Goal: Task Accomplishment & Management: Complete application form

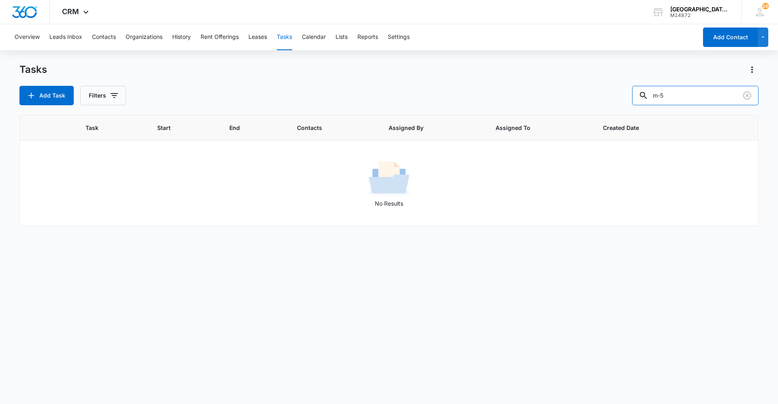
drag, startPoint x: 680, startPoint y: 101, endPoint x: 630, endPoint y: 101, distance: 49.8
click at [636, 101] on div "Add Task Filters m-5" at bounding box center [388, 95] width 739 height 19
type input "p"
type input "ty"
drag, startPoint x: 751, startPoint y: 94, endPoint x: 749, endPoint y: 62, distance: 32.5
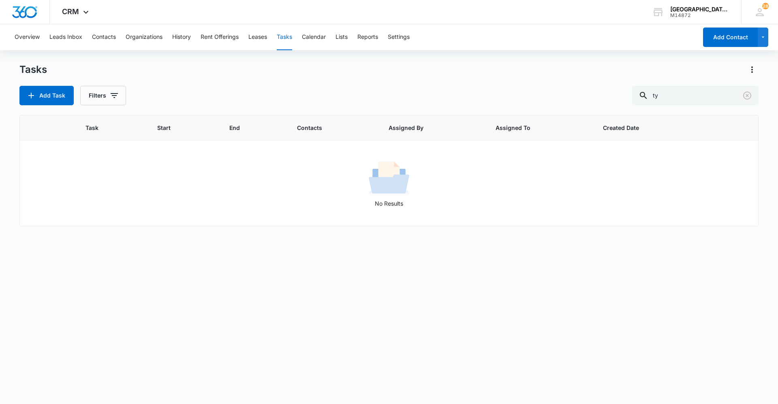
click at [751, 94] on icon "Clear" at bounding box center [747, 96] width 8 height 8
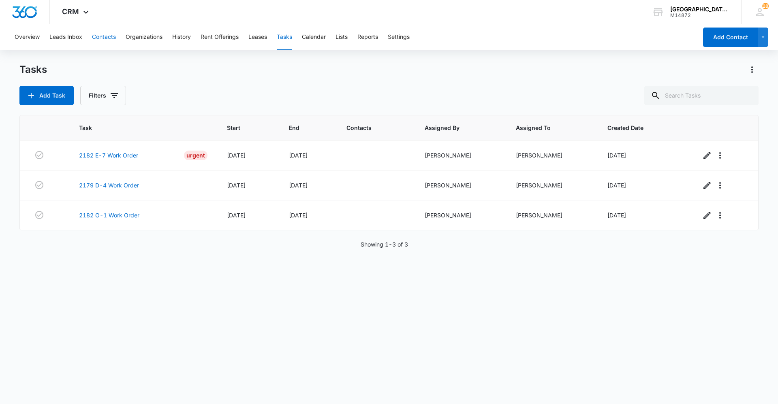
click at [94, 33] on button "Contacts" at bounding box center [104, 37] width 24 height 26
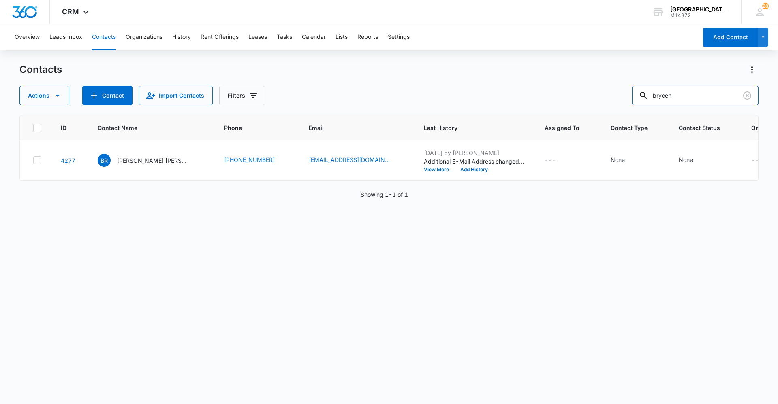
drag, startPoint x: 686, startPoint y: 95, endPoint x: 617, endPoint y: 99, distance: 69.0
click at [617, 99] on div "Actions Contact Import Contacts Filters brycen" at bounding box center [388, 95] width 739 height 19
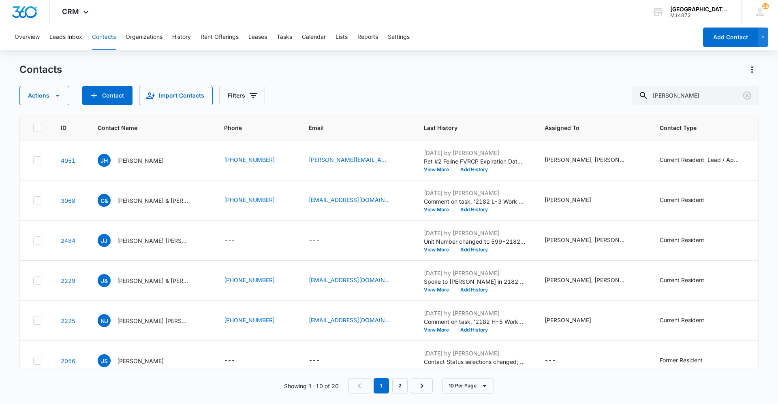
click at [469, 90] on div "Actions Contact Import Contacts Filters [PERSON_NAME]" at bounding box center [388, 95] width 739 height 19
drag, startPoint x: 675, startPoint y: 94, endPoint x: 612, endPoint y: 93, distance: 62.8
click at [617, 94] on div "Actions Contact Import Contacts Filters [PERSON_NAME]" at bounding box center [388, 95] width 739 height 19
type input "[PERSON_NAME]"
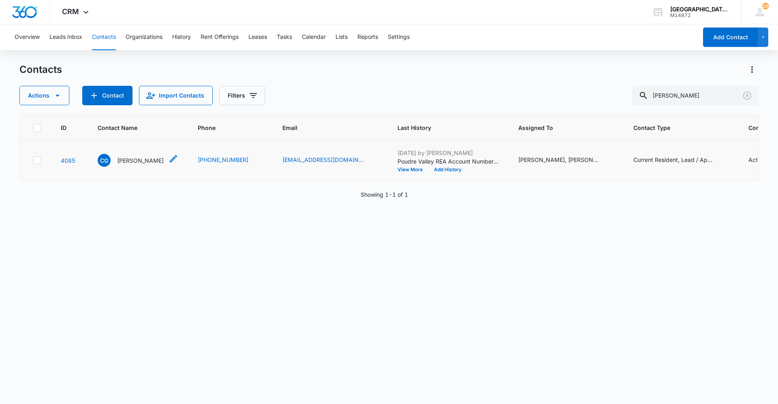
click at [135, 160] on p "[PERSON_NAME]" at bounding box center [140, 160] width 47 height 9
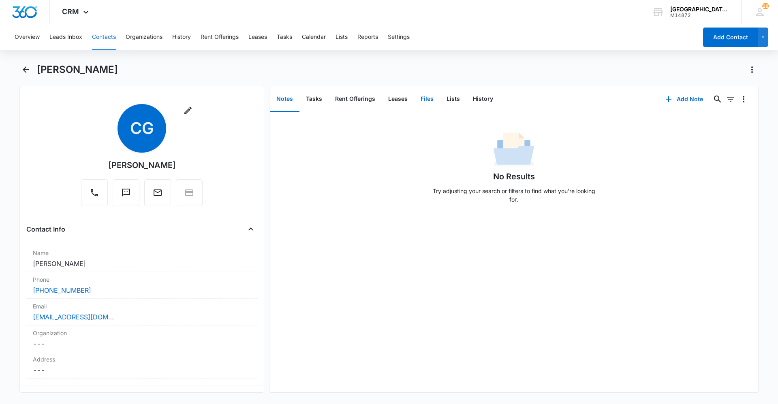
click at [418, 97] on button "Files" at bounding box center [427, 99] width 26 height 25
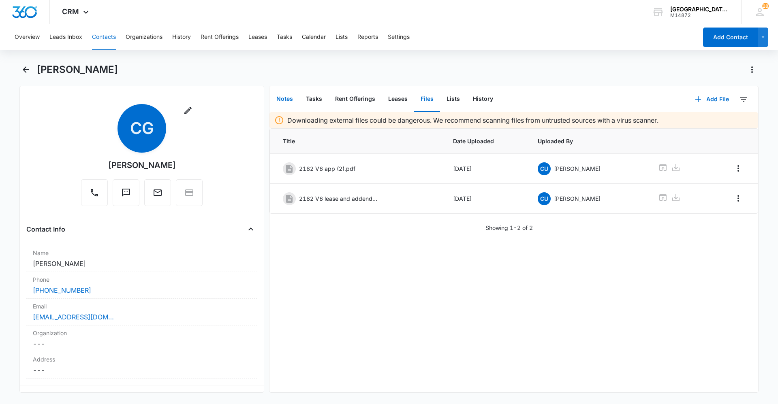
click at [285, 101] on button "Notes" at bounding box center [285, 99] width 30 height 25
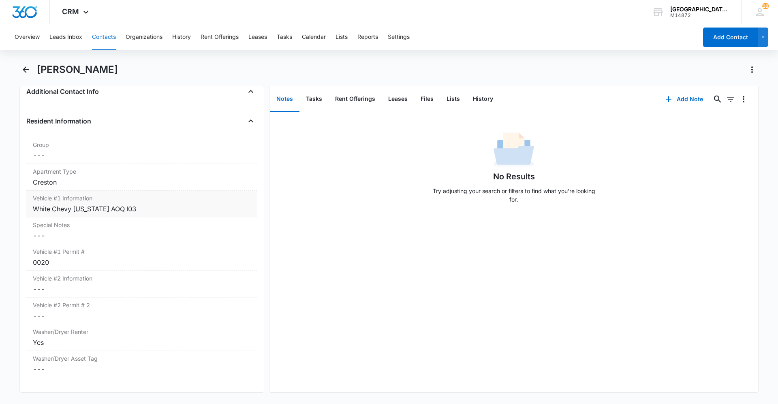
scroll to position [773, 0]
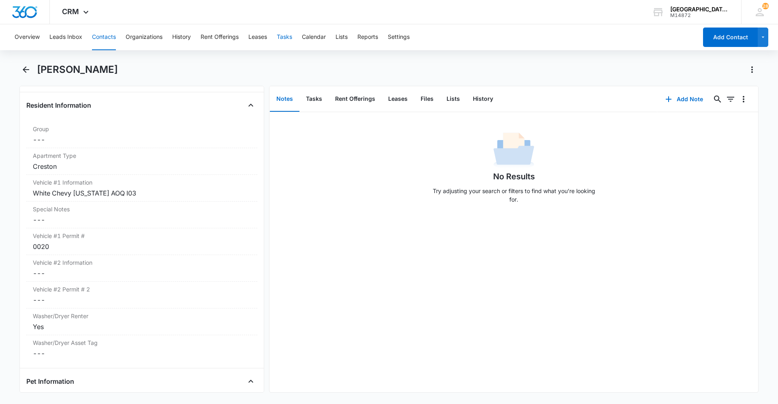
click at [284, 33] on button "Tasks" at bounding box center [284, 37] width 15 height 26
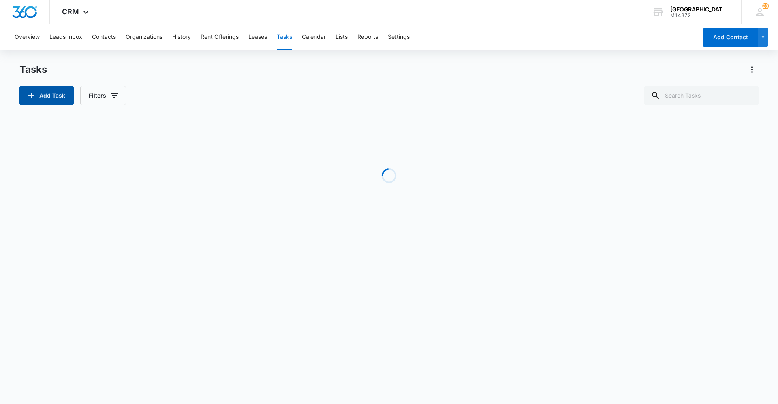
click at [55, 101] on button "Add Task" at bounding box center [46, 95] width 54 height 19
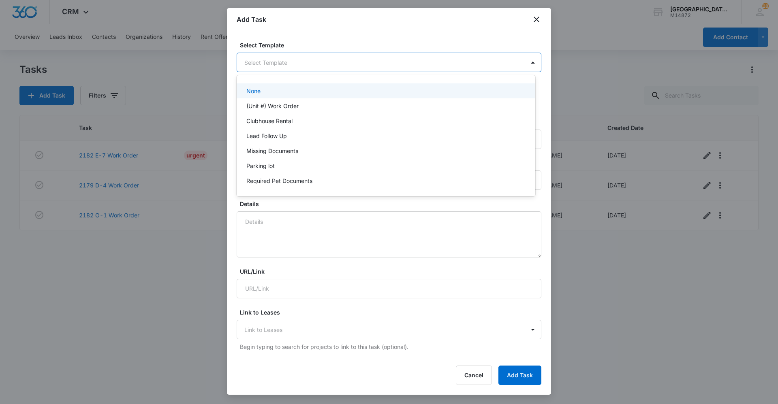
click at [301, 58] on body "CRM Apps Reputation Websites Forms CRM Email Social Content Ads Intelligence Fi…" at bounding box center [389, 202] width 778 height 404
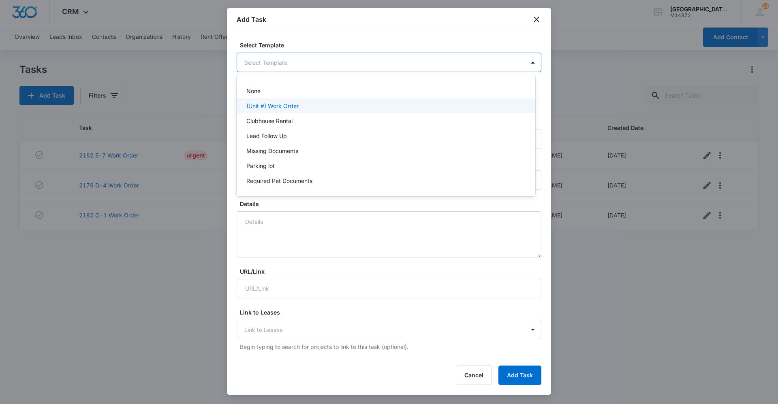
click at [284, 105] on p "(Unit #) Work Order" at bounding box center [272, 106] width 52 height 9
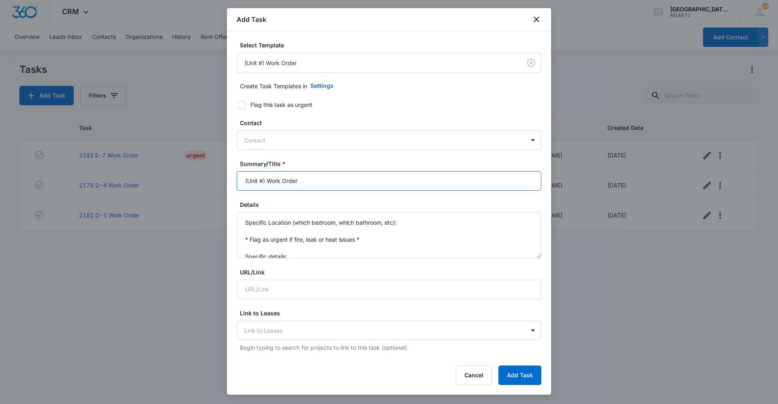
click at [260, 178] on input "(Unit #) Work Order" at bounding box center [389, 180] width 305 height 19
click at [267, 181] on input "(Unit #) Work Order" at bounding box center [389, 180] width 305 height 19
type input "2182 C-2 Work Order"
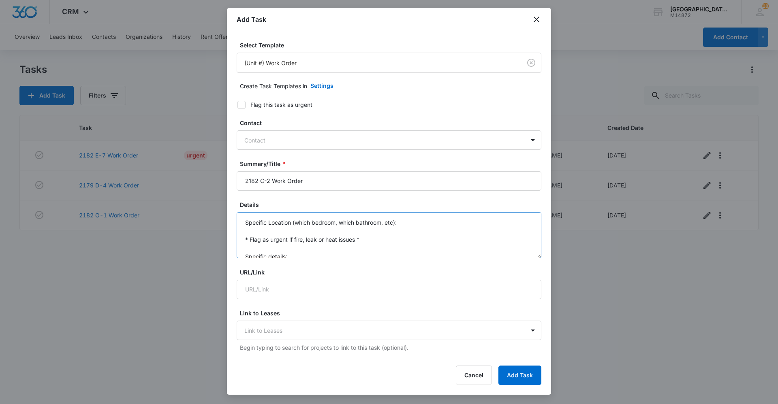
scroll to position [17, 0]
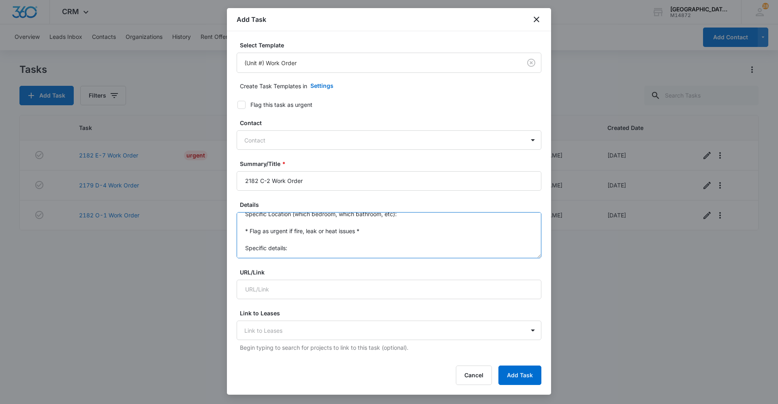
drag, startPoint x: 240, startPoint y: 220, endPoint x: 344, endPoint y: 272, distance: 116.1
click at [344, 272] on form "Select Template (Unit #) Work Order Create Task Templates in Settings Flag this…" at bounding box center [389, 395] width 305 height 709
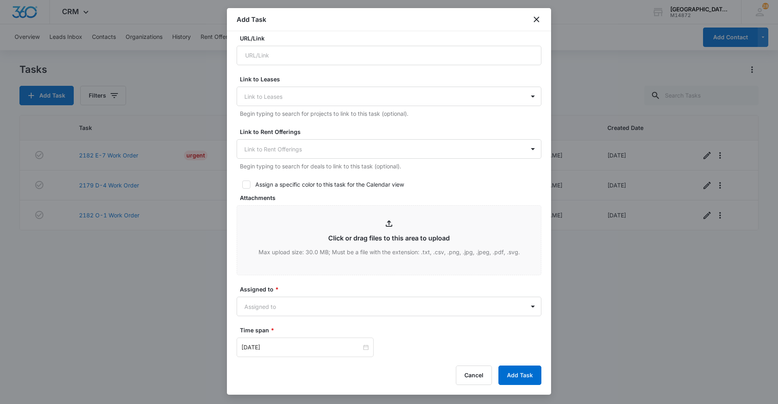
scroll to position [243, 0]
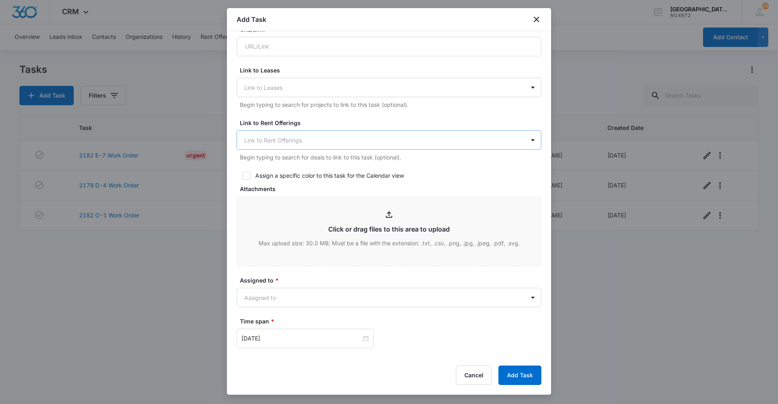
type textarea "[PERSON_NAME] said the washer is not draining and is leaving clothes."
click at [318, 137] on div at bounding box center [384, 140] width 280 height 10
click at [507, 124] on label "Link to Rent Offerings" at bounding box center [392, 123] width 305 height 9
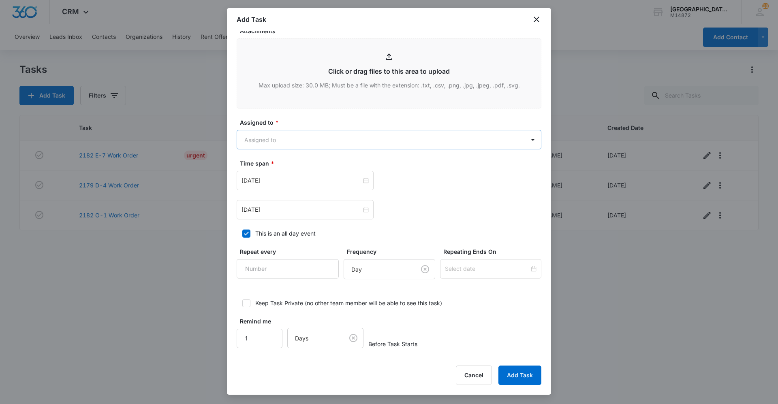
scroll to position [402, 0]
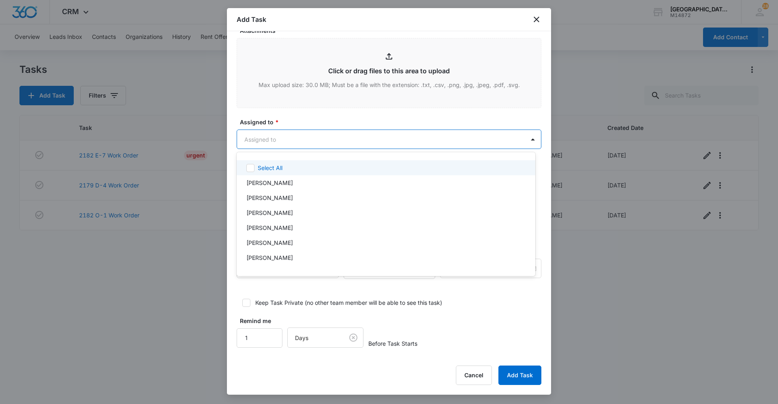
click at [333, 139] on body "CRM Apps Reputation Websites Forms CRM Email Social Content Ads Intelligence Fi…" at bounding box center [389, 202] width 778 height 404
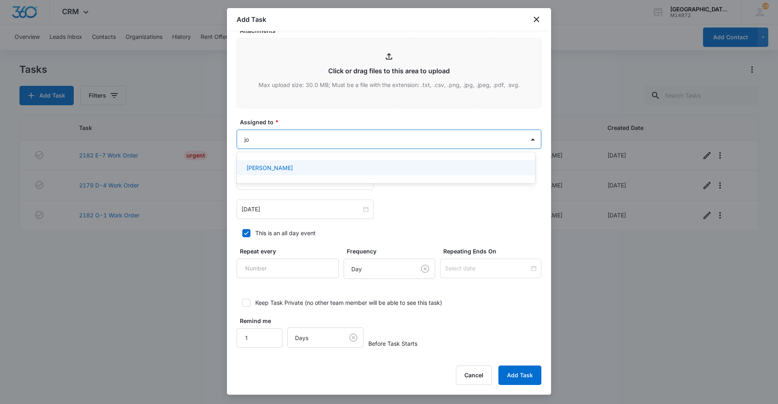
type input "[PERSON_NAME]"
click at [318, 164] on div "[PERSON_NAME]" at bounding box center [385, 168] width 278 height 9
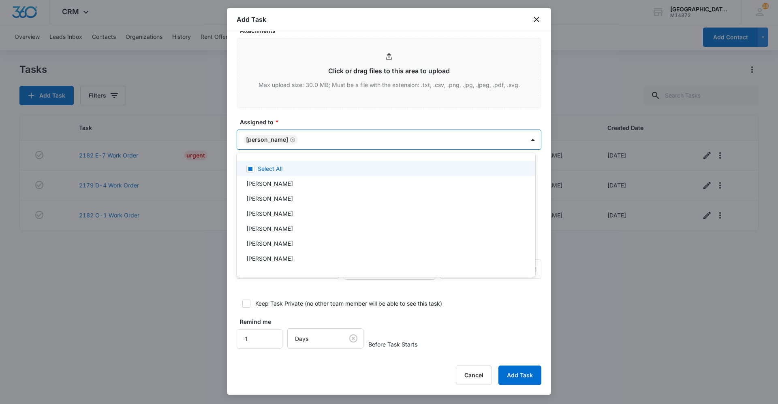
click at [334, 108] on div at bounding box center [389, 202] width 778 height 404
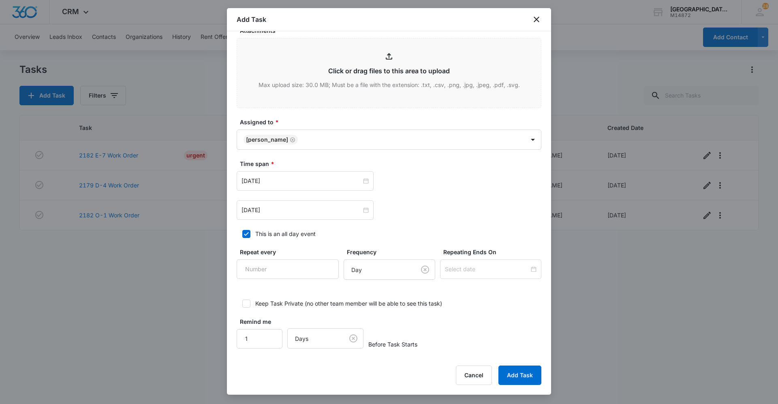
scroll to position [402, 0]
click at [329, 180] on input "[DATE]" at bounding box center [301, 180] width 120 height 9
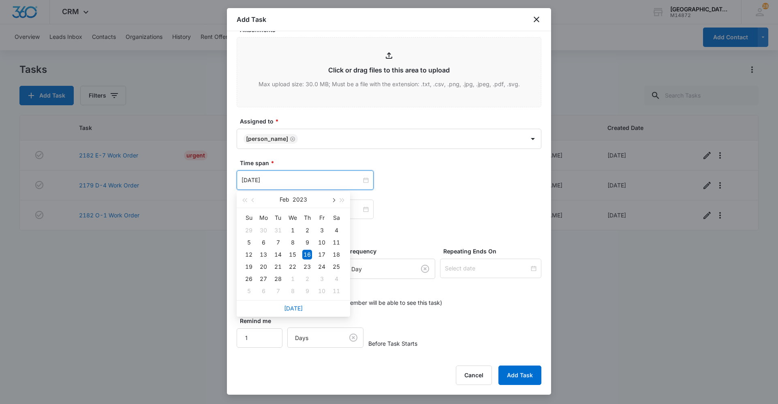
click at [336, 200] on button "button" at bounding box center [333, 200] width 9 height 16
click at [336, 199] on button "button" at bounding box center [333, 200] width 9 height 16
click at [340, 199] on span "button" at bounding box center [342, 201] width 4 height 4
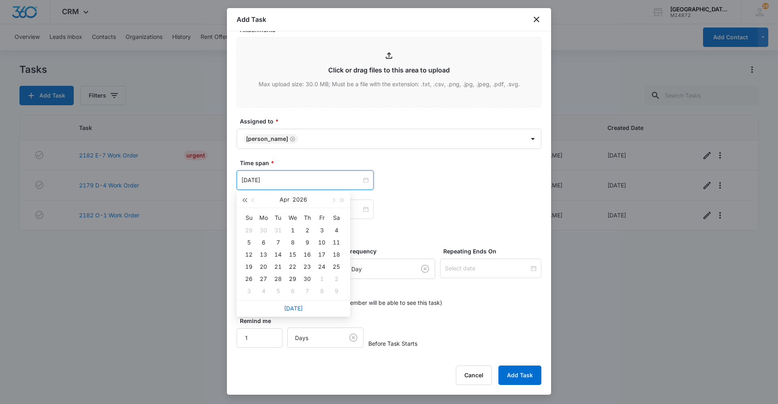
click at [246, 200] on span "button" at bounding box center [244, 201] width 4 height 4
click at [252, 200] on span "button" at bounding box center [254, 201] width 4 height 4
click at [330, 201] on button "button" at bounding box center [333, 200] width 9 height 16
click at [331, 200] on button "button" at bounding box center [333, 200] width 9 height 16
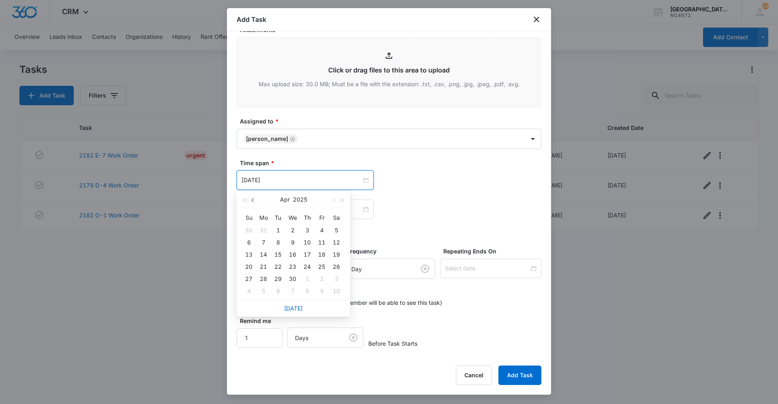
click at [253, 199] on span "button" at bounding box center [254, 201] width 4 height 4
click at [332, 200] on button "button" at bounding box center [333, 200] width 9 height 16
click at [252, 200] on span "button" at bounding box center [254, 201] width 4 height 4
click at [333, 201] on span "button" at bounding box center [333, 201] width 4 height 4
drag, startPoint x: 255, startPoint y: 201, endPoint x: 305, endPoint y: 195, distance: 50.6
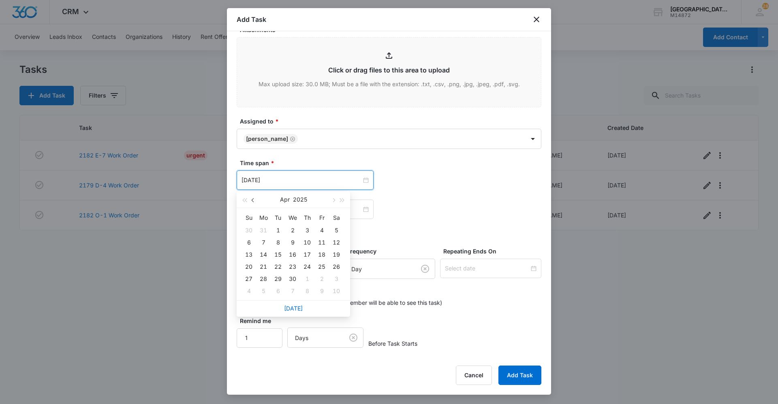
click at [255, 201] on button "button" at bounding box center [253, 200] width 9 height 16
click at [332, 199] on span "button" at bounding box center [333, 201] width 4 height 4
click at [333, 202] on span "button" at bounding box center [333, 201] width 4 height 4
click at [333, 200] on span "button" at bounding box center [333, 201] width 4 height 4
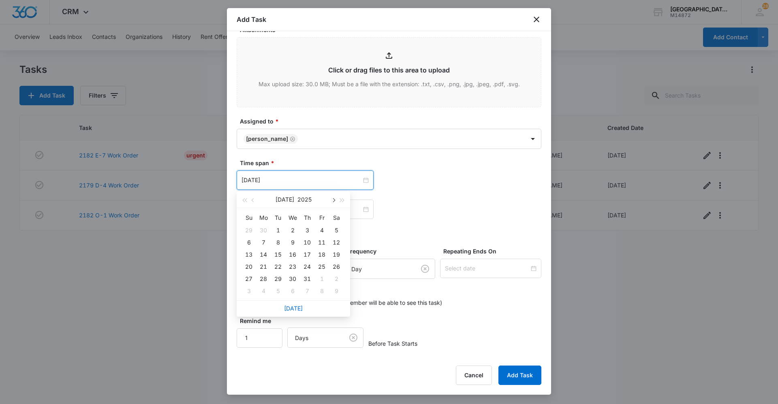
click at [333, 200] on span "button" at bounding box center [333, 201] width 4 height 4
type input "[DATE]"
click at [304, 252] on div "14" at bounding box center [307, 255] width 10 height 10
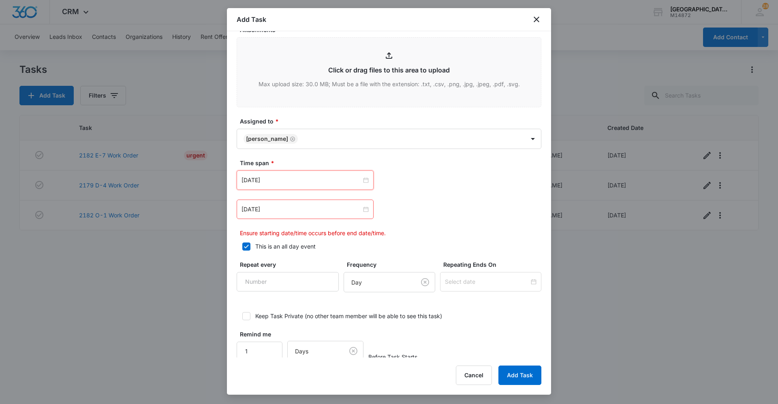
click at [414, 182] on div "[DATE] [DATE] Su Mo Tu We Th Fr Sa 27 28 29 30 31 1 2 3 4 5 6 7 8 9 10 11 12 13…" at bounding box center [389, 180] width 305 height 19
click at [311, 206] on input "[DATE]" at bounding box center [301, 209] width 120 height 9
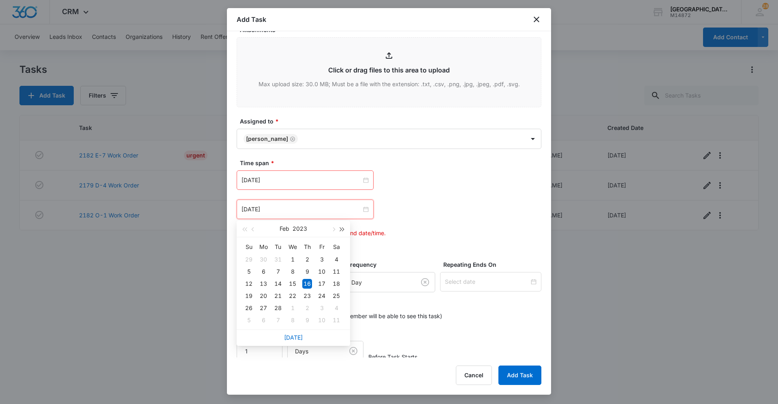
click at [340, 230] on span "button" at bounding box center [342, 230] width 4 height 4
click at [337, 229] on button "button" at bounding box center [333, 229] width 9 height 16
click at [334, 229] on span "button" at bounding box center [333, 230] width 4 height 4
click at [344, 229] on span "button" at bounding box center [342, 230] width 4 height 4
click at [335, 229] on button "button" at bounding box center [333, 229] width 9 height 16
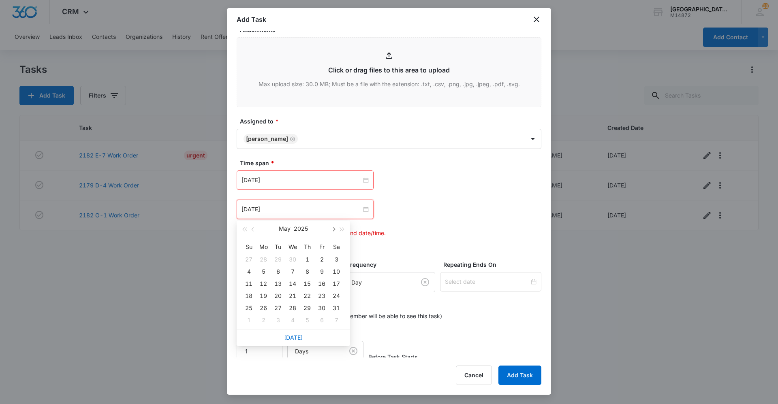
click at [335, 229] on button "button" at bounding box center [333, 229] width 9 height 16
click at [256, 229] on button "button" at bounding box center [253, 229] width 9 height 16
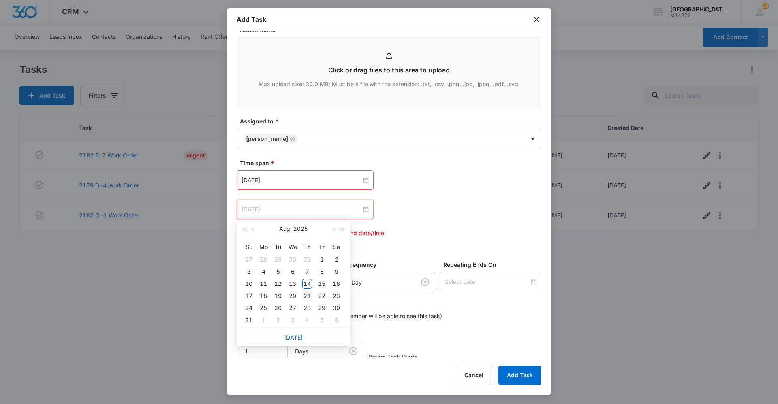
type input "[DATE]"
click at [305, 295] on div "21" at bounding box center [307, 296] width 10 height 10
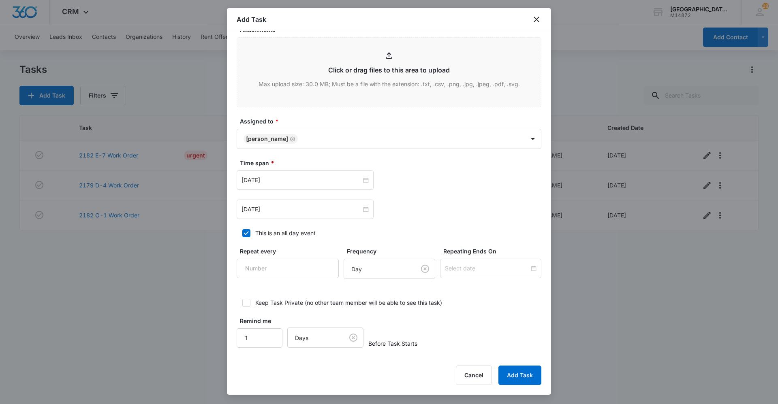
click at [455, 180] on div "[DATE] [DATE] Su Mo Tu We Th Fr Sa 27 28 29 30 31 1 2 3 4 5 6 7 8 9 10 11 12 13…" at bounding box center [389, 180] width 305 height 19
click at [244, 233] on icon at bounding box center [246, 233] width 7 height 7
click at [242, 233] on input "This is an all day event" at bounding box center [240, 234] width 6 height 6
click at [248, 233] on icon at bounding box center [246, 233] width 7 height 7
click at [242, 233] on input "This is an all day event" at bounding box center [240, 234] width 6 height 6
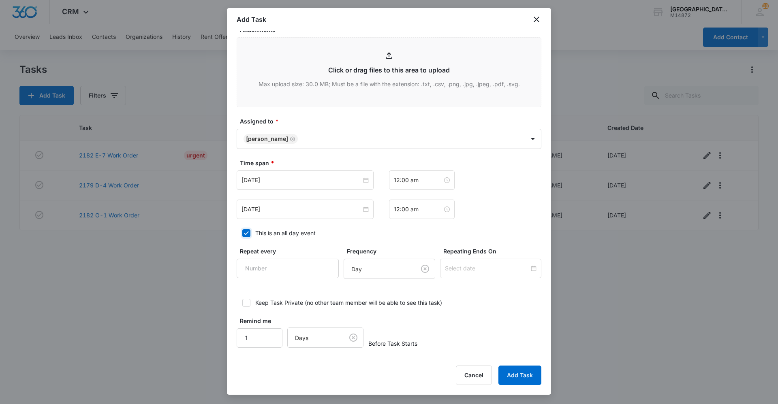
checkbox input "true"
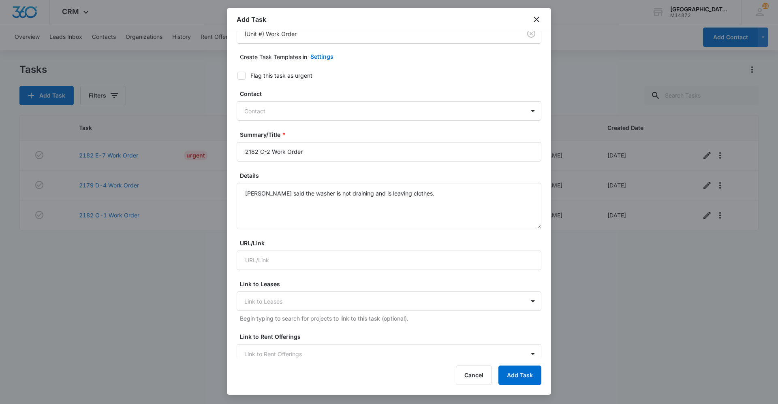
scroll to position [0, 0]
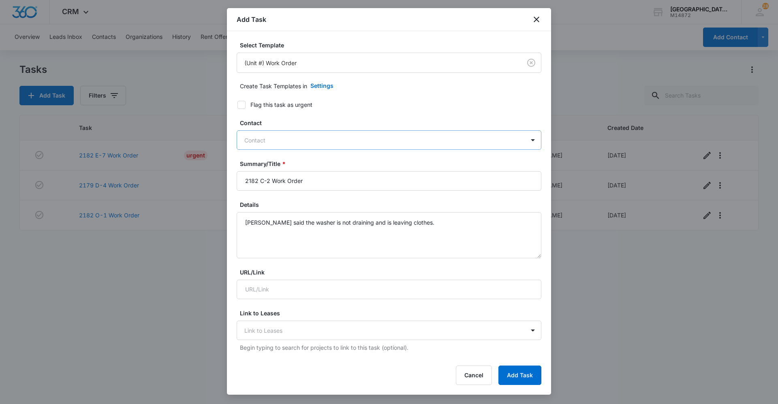
click at [454, 138] on div at bounding box center [384, 140] width 280 height 10
type input "2"
click at [412, 100] on label "Flag this task as urgent" at bounding box center [384, 104] width 305 height 9
click at [237, 102] on input "Flag this task as urgent" at bounding box center [235, 105] width 6 height 6
click at [412, 100] on label "Flag this task as urgent" at bounding box center [384, 104] width 305 height 9
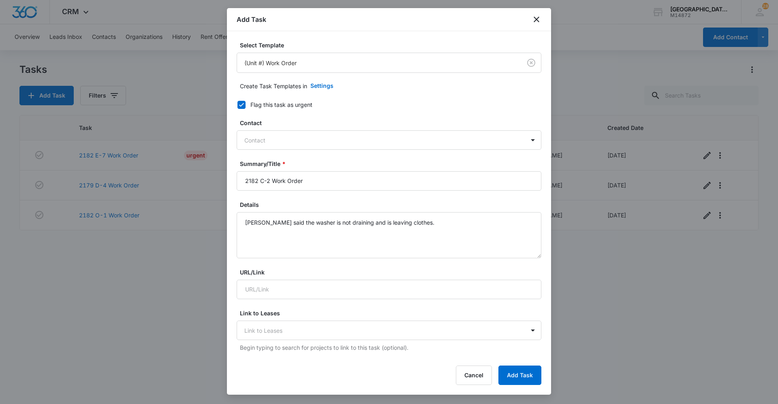
click at [237, 102] on input "Flag this task as urgent" at bounding box center [235, 105] width 6 height 6
checkbox input "false"
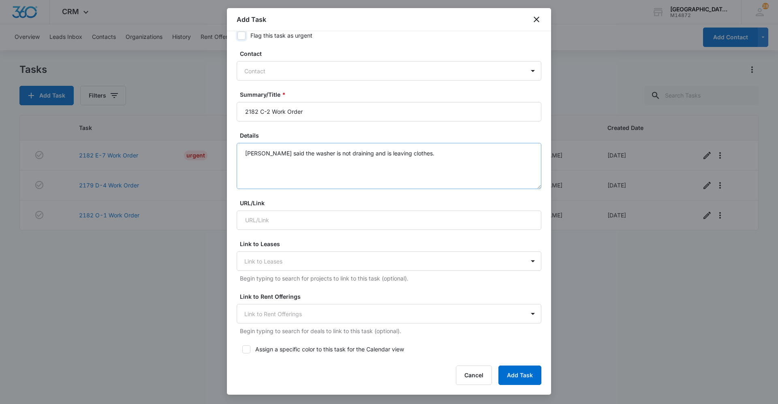
scroll to position [81, 0]
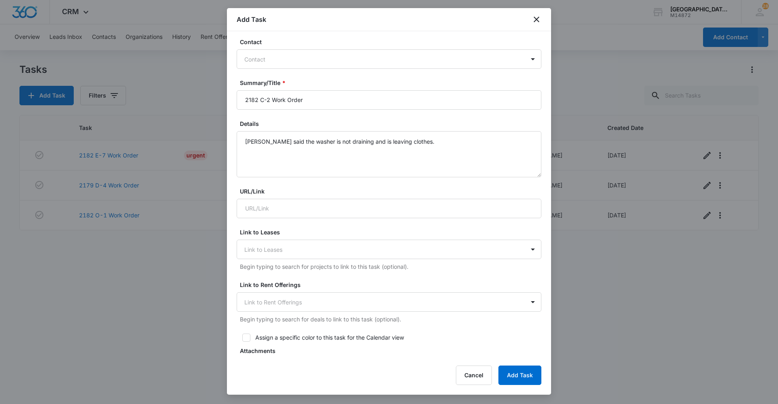
click at [391, 119] on form "Select Template (Unit #) Work Order Create Task Templates in Settings Flag this…" at bounding box center [389, 314] width 305 height 709
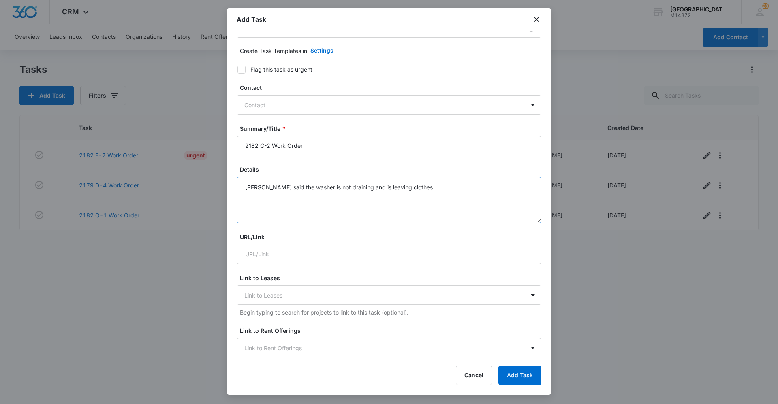
scroll to position [0, 0]
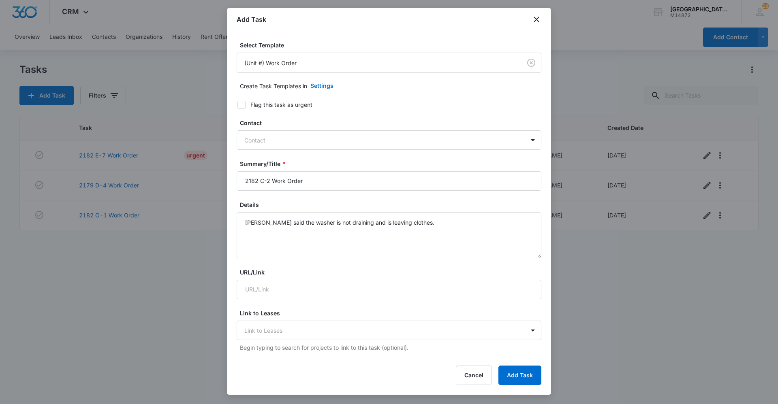
click at [423, 92] on div "Create Task Templates in Settings" at bounding box center [390, 85] width 301 height 19
click at [418, 215] on textarea "[PERSON_NAME] said the washer is not draining and is leaving clothes." at bounding box center [389, 235] width 305 height 46
click at [464, 113] on form "Select Template (Unit #) Work Order Create Task Templates in Settings Flag this…" at bounding box center [389, 395] width 305 height 709
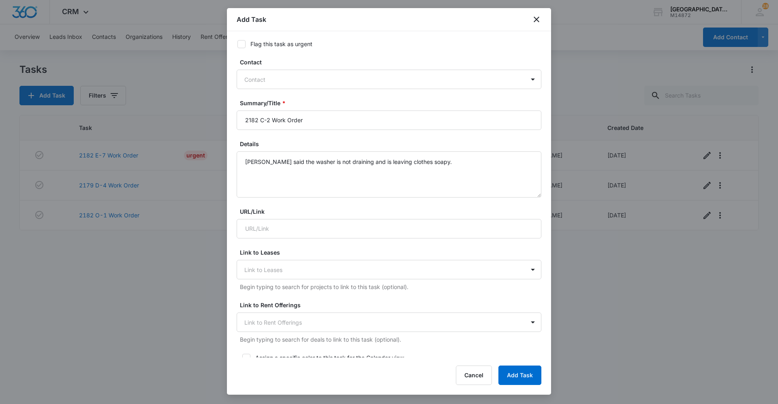
scroll to position [81, 0]
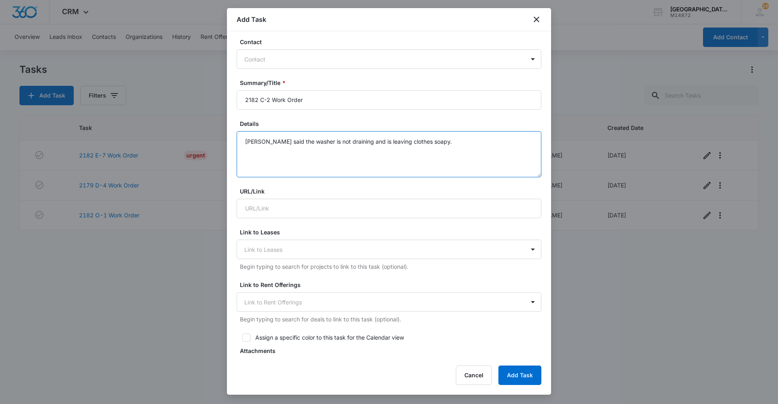
click at [274, 141] on textarea "[PERSON_NAME] said the washer is not draining and is leaving clothes soapy." at bounding box center [389, 154] width 305 height 46
type textarea "[PERSON_NAME] said the washer is not draining and is leaving clothes soapy."
click at [390, 122] on label "Details" at bounding box center [392, 124] width 305 height 9
click at [390, 131] on textarea "[PERSON_NAME] said the washer is not draining and is leaving clothes soapy." at bounding box center [389, 154] width 305 height 46
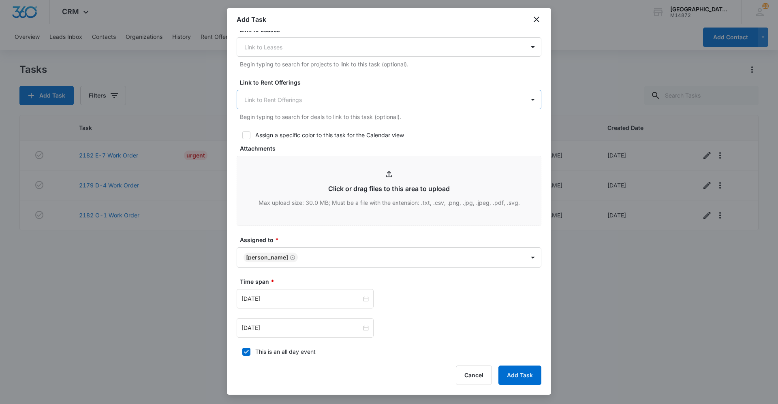
scroll to position [402, 0]
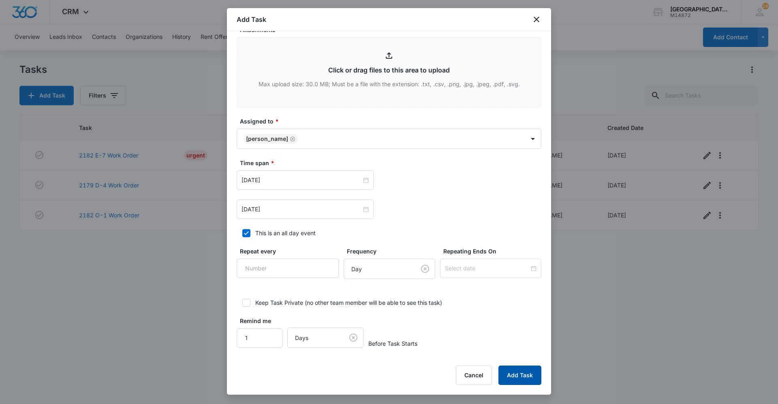
click at [515, 376] on button "Add Task" at bounding box center [519, 375] width 43 height 19
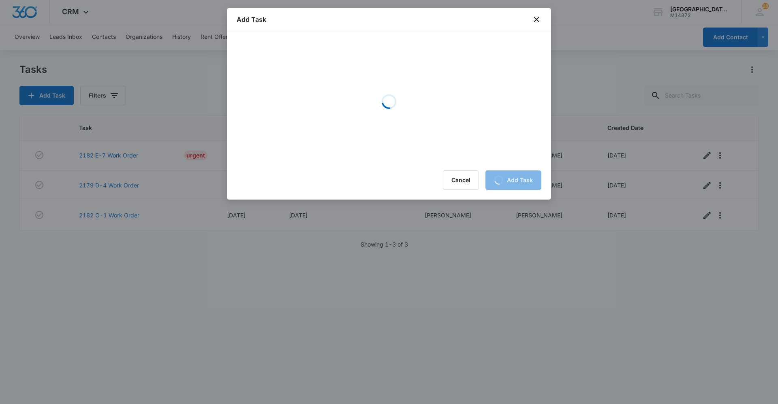
scroll to position [0, 0]
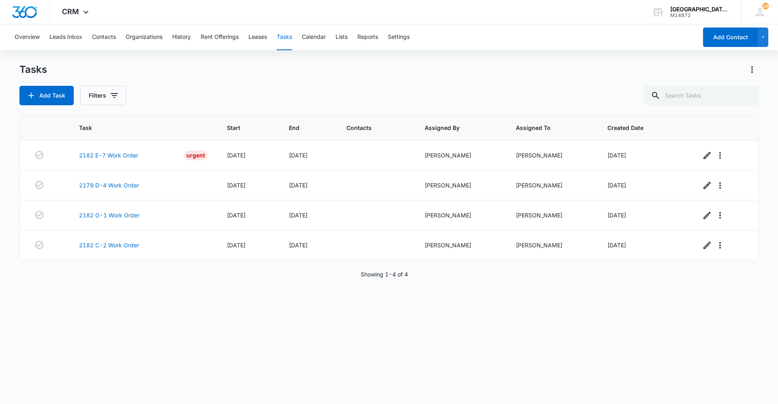
click at [287, 79] on div "Tasks Add Task Filters" at bounding box center [388, 84] width 739 height 42
click at [133, 156] on link "2182 E-7 Work Order" at bounding box center [108, 155] width 59 height 9
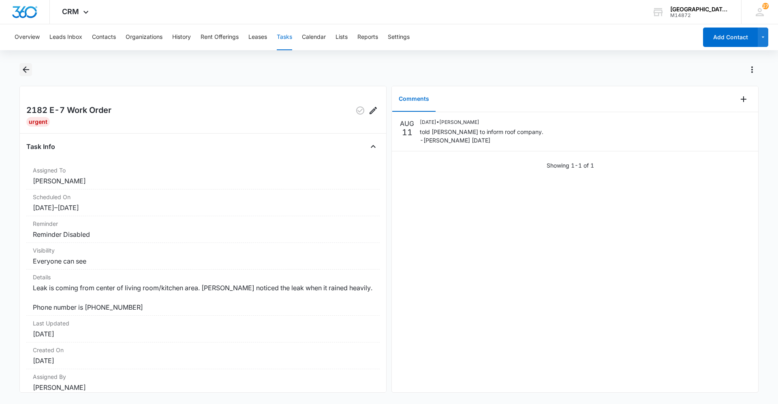
click at [23, 66] on icon "Back" at bounding box center [26, 70] width 10 height 10
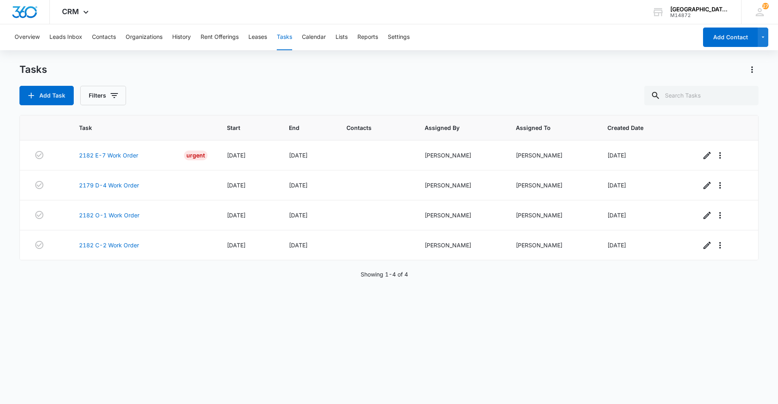
click at [649, 326] on div "Task Start End Contacts Assigned By Assigned To Created Date 2182 E-7 Work Orde…" at bounding box center [388, 254] width 739 height 279
click at [107, 39] on button "Contacts" at bounding box center [104, 37] width 24 height 26
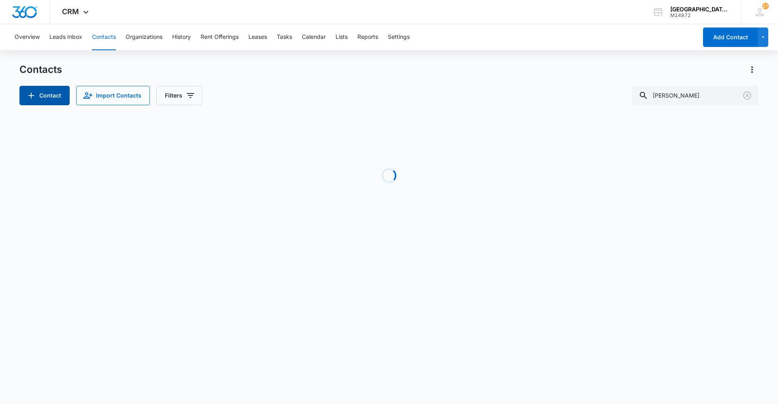
click at [46, 94] on button "Contact" at bounding box center [44, 95] width 50 height 19
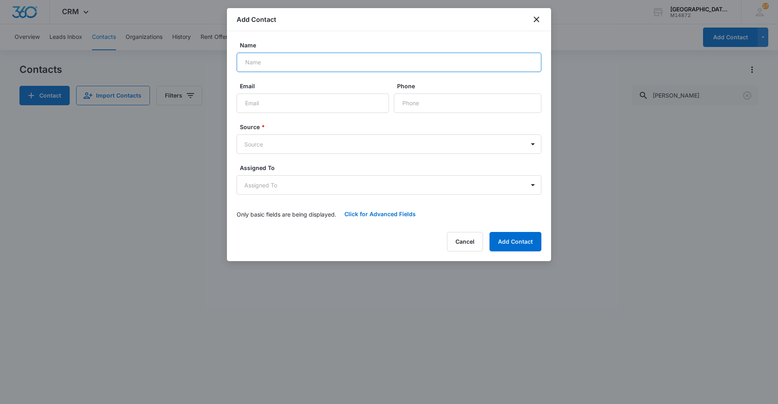
click at [331, 62] on input "Name" at bounding box center [389, 62] width 305 height 19
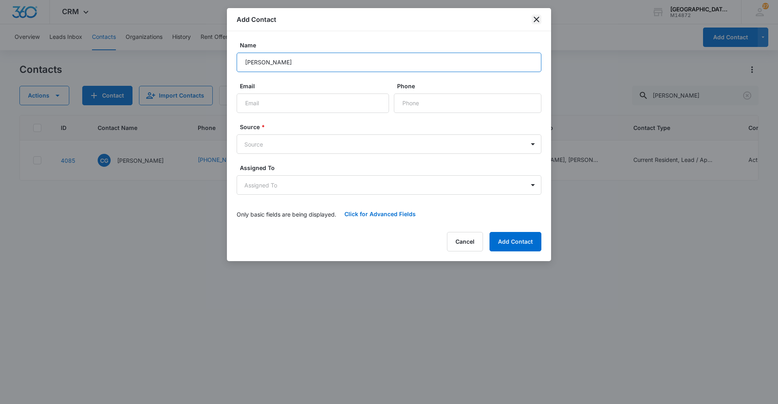
type input "Presley Porter"
click at [540, 21] on icon "close" at bounding box center [537, 20] width 10 height 10
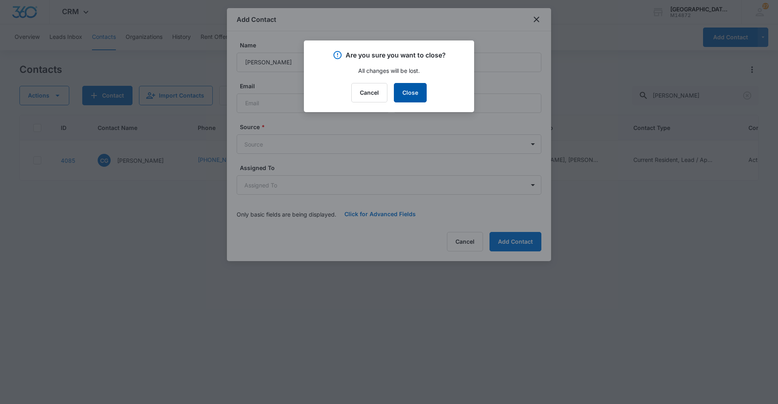
drag, startPoint x: 408, startPoint y: 93, endPoint x: 424, endPoint y: 94, distance: 15.4
click at [409, 93] on button "Close" at bounding box center [410, 92] width 33 height 19
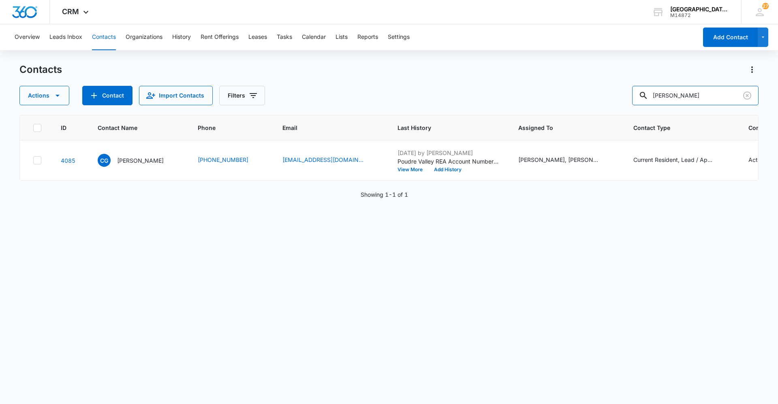
drag, startPoint x: 726, startPoint y: 95, endPoint x: 588, endPoint y: 97, distance: 137.8
click at [588, 97] on div "Actions Contact Import Contacts Filters cullen garner" at bounding box center [388, 95] width 739 height 19
type input "ty"
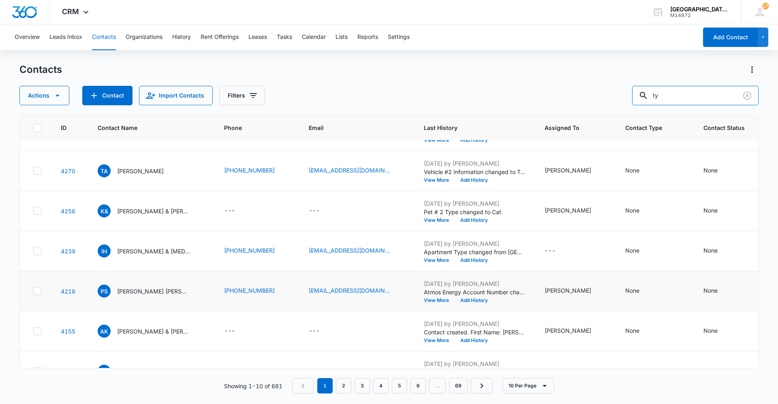
scroll to position [81, 0]
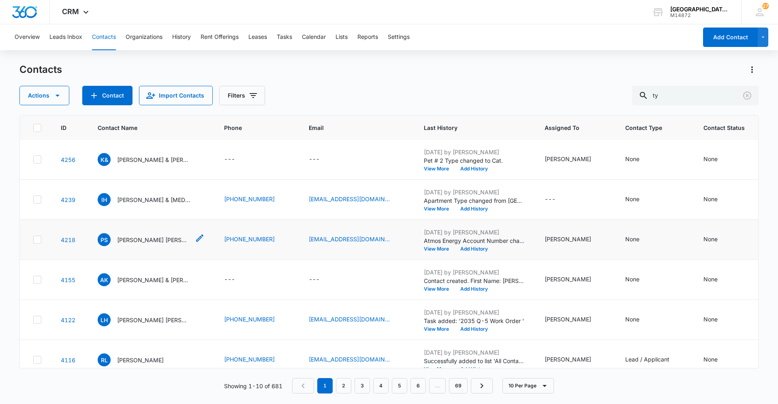
click at [157, 241] on p "Presley Sikich & Ty Thompson" at bounding box center [153, 240] width 73 height 9
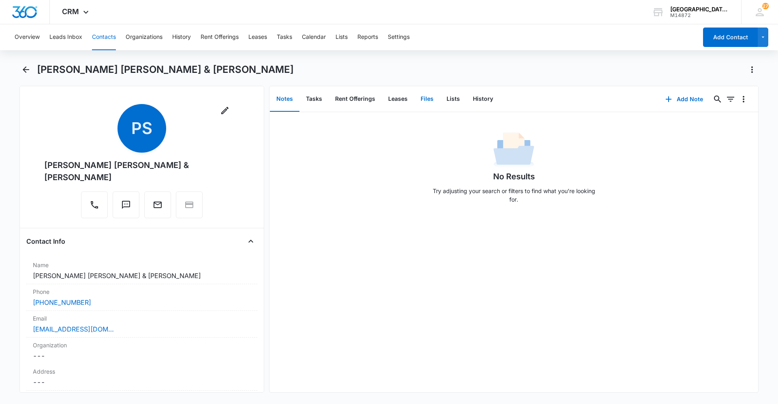
click at [428, 100] on button "Files" at bounding box center [427, 99] width 26 height 25
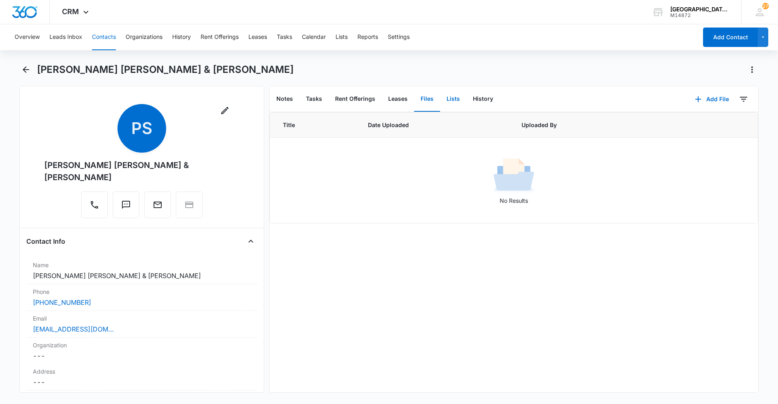
click at [447, 100] on button "Lists" at bounding box center [453, 99] width 26 height 25
click at [431, 102] on button "Files" at bounding box center [427, 99] width 26 height 25
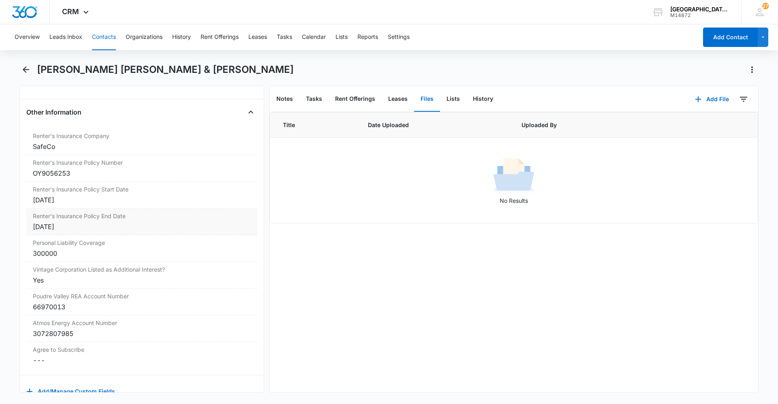
scroll to position [1655, 0]
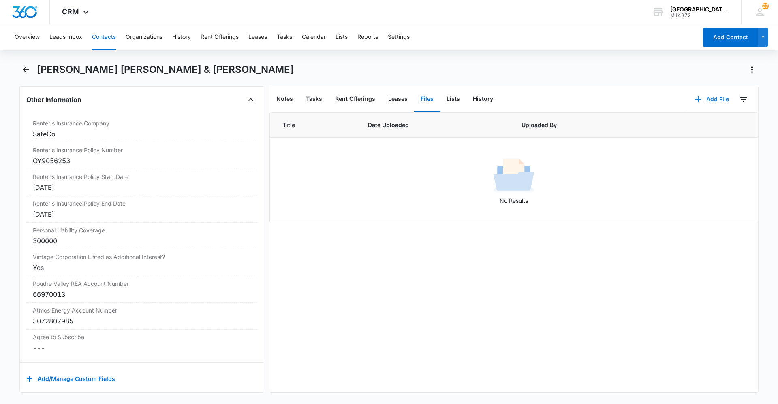
click at [702, 105] on button "Add File" at bounding box center [712, 99] width 50 height 19
click at [699, 126] on div "Upload Files" at bounding box center [701, 125] width 32 height 6
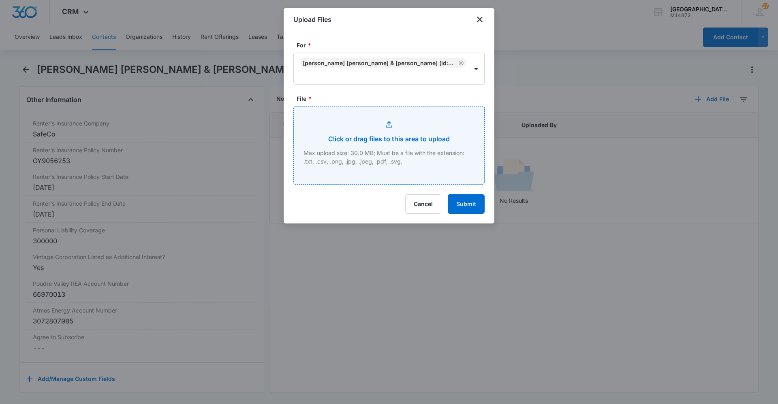
drag, startPoint x: 341, startPoint y: 151, endPoint x: 376, endPoint y: 134, distance: 39.1
click at [376, 134] on input "File *" at bounding box center [389, 146] width 190 height 78
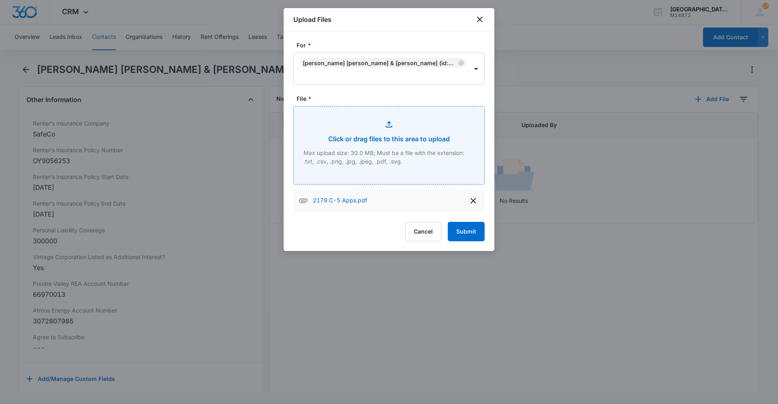
click at [414, 137] on input "File *" at bounding box center [389, 146] width 190 height 78
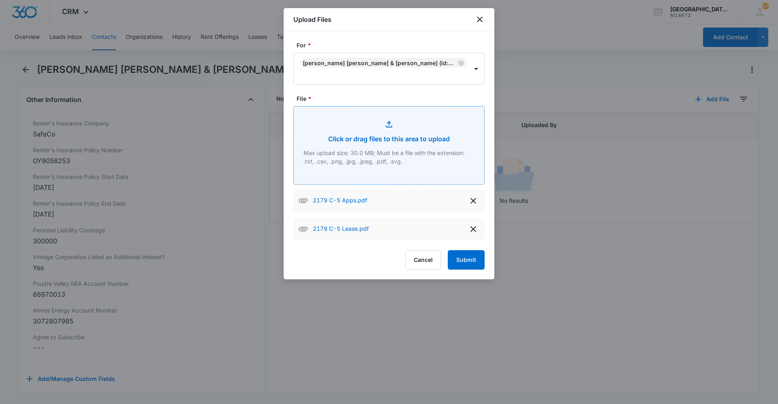
click at [380, 126] on input "File *" at bounding box center [389, 146] width 190 height 78
type input "C:\fakepath\2179 C-5 Addendums.pdf"
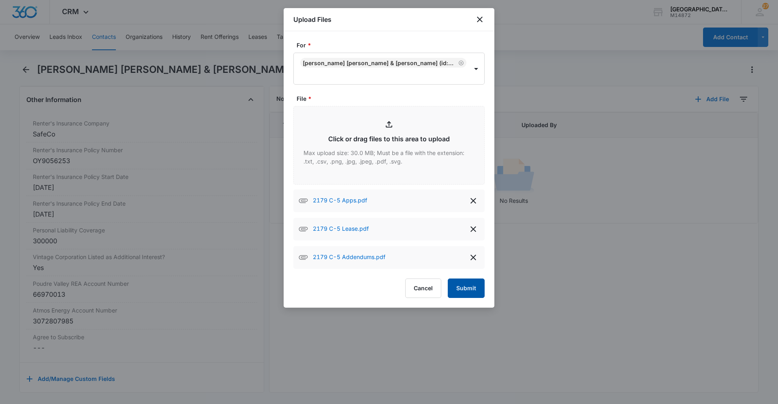
click at [470, 283] on button "Submit" at bounding box center [466, 288] width 37 height 19
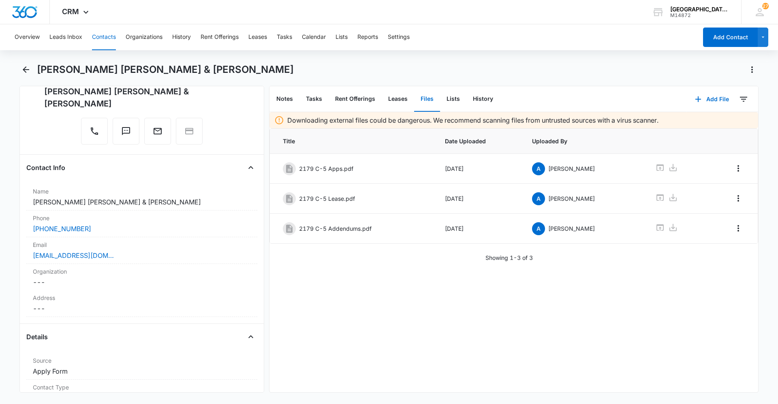
scroll to position [34, 0]
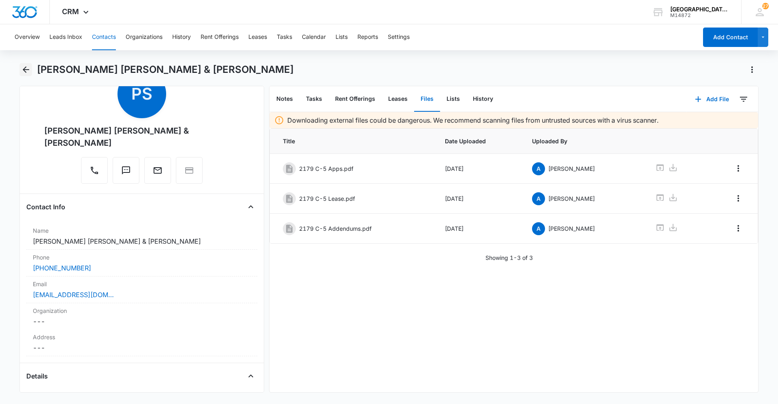
click at [29, 74] on icon "Back" at bounding box center [26, 70] width 10 height 10
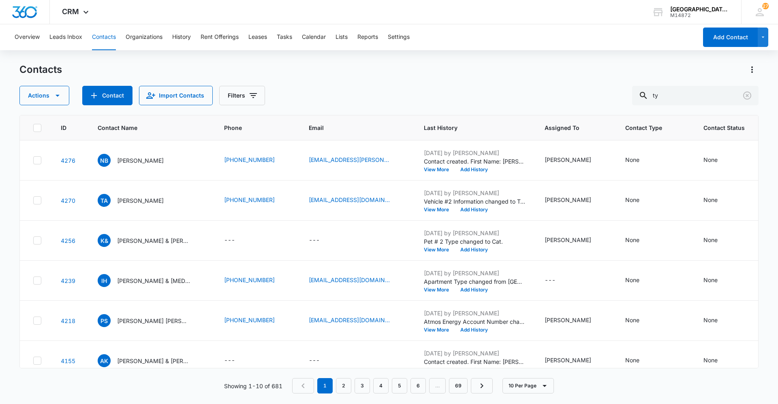
scroll to position [81, 0]
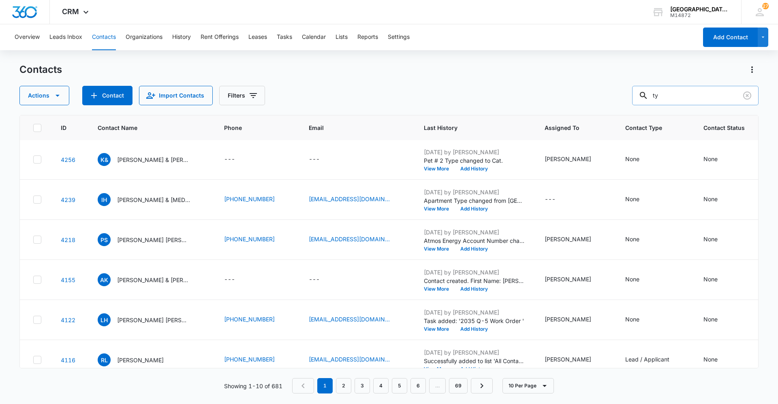
drag, startPoint x: 706, startPoint y: 96, endPoint x: 686, endPoint y: 93, distance: 20.5
click at [704, 95] on input "ty" at bounding box center [695, 95] width 126 height 19
type input "t"
type input "jakubik"
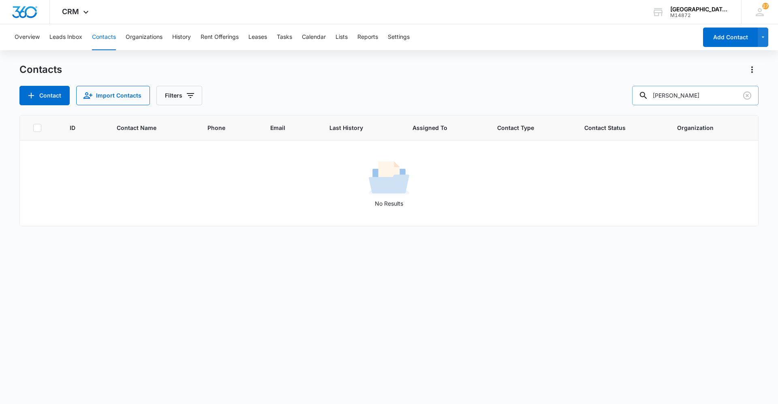
scroll to position [0, 0]
drag, startPoint x: 692, startPoint y: 90, endPoint x: 613, endPoint y: 84, distance: 79.3
click at [622, 85] on div "Contacts Contact Import Contacts Filters jakubik" at bounding box center [388, 84] width 739 height 42
type input "[PERSON_NAME]"
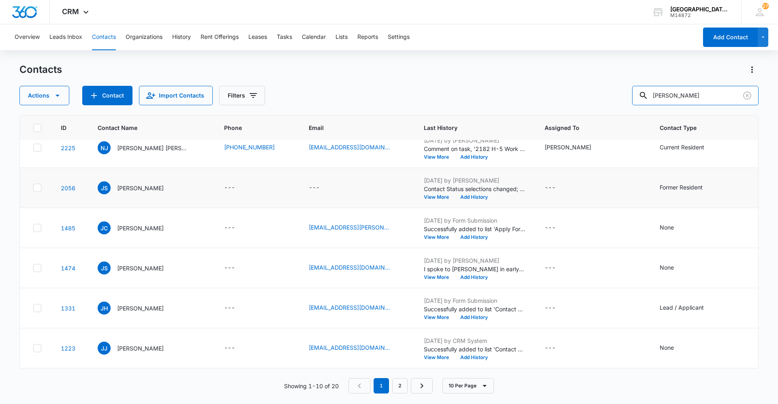
scroll to position [179, 0]
click at [92, 93] on icon "Add Contact" at bounding box center [94, 96] width 10 height 10
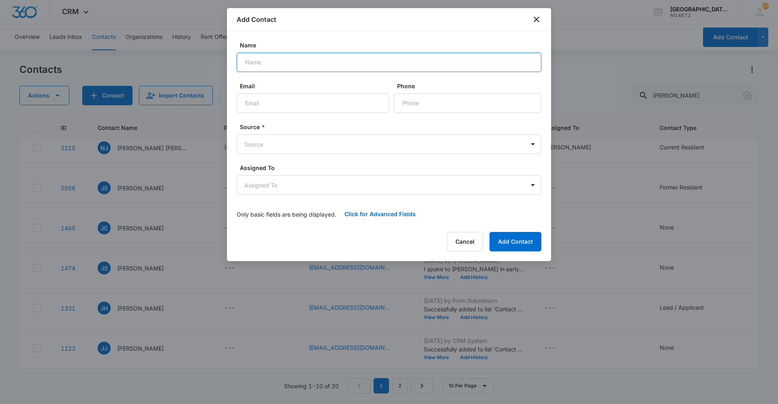
click at [314, 67] on input "Name" at bounding box center [389, 62] width 305 height 19
type input "James Jakubik"
click at [306, 109] on input "Email" at bounding box center [313, 103] width 152 height 19
click at [457, 107] on input "Phone" at bounding box center [467, 103] width 147 height 19
click at [337, 112] on input "Email" at bounding box center [313, 103] width 152 height 19
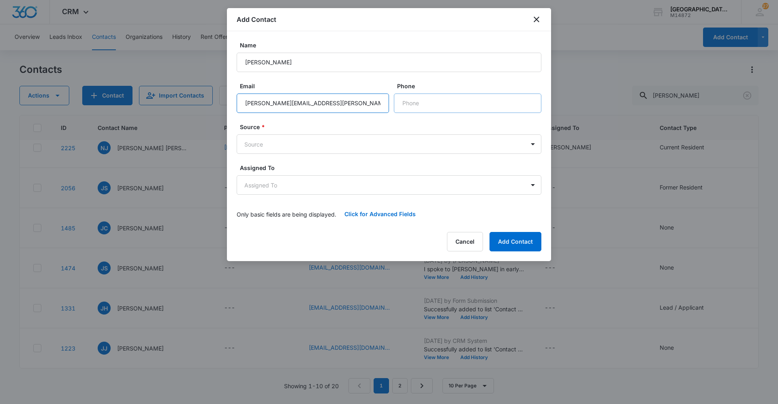
type input "james.jakubik@gmail..com"
click at [437, 103] on input "Phone" at bounding box center [467, 103] width 147 height 19
type input "(412) 867-6708"
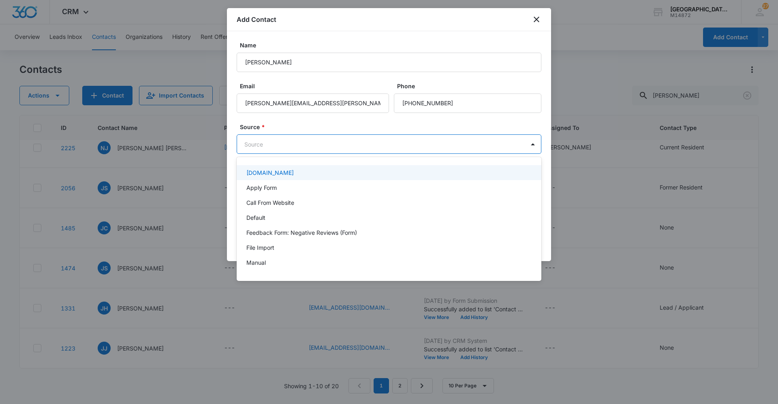
click at [357, 142] on body "CRM Apps Reputation Websites Forms CRM Email Social Content Ads Intelligence Fi…" at bounding box center [389, 202] width 778 height 404
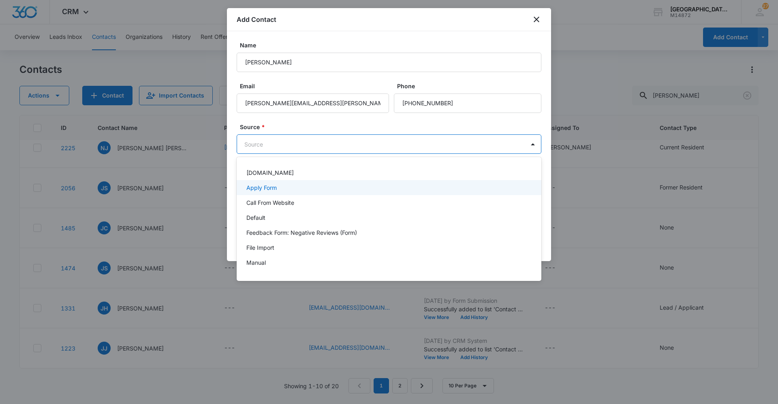
click at [262, 184] on p "Apply Form" at bounding box center [261, 188] width 30 height 9
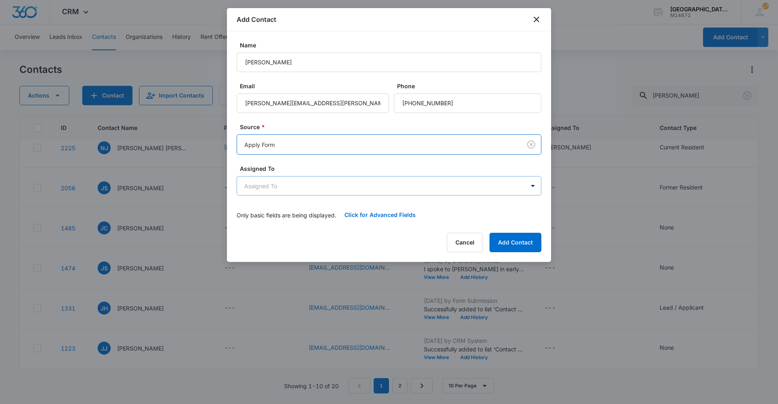
click at [309, 185] on body "CRM Apps Reputation Websites Forms CRM Email Social Content Ads Intelligence Fi…" at bounding box center [389, 202] width 778 height 404
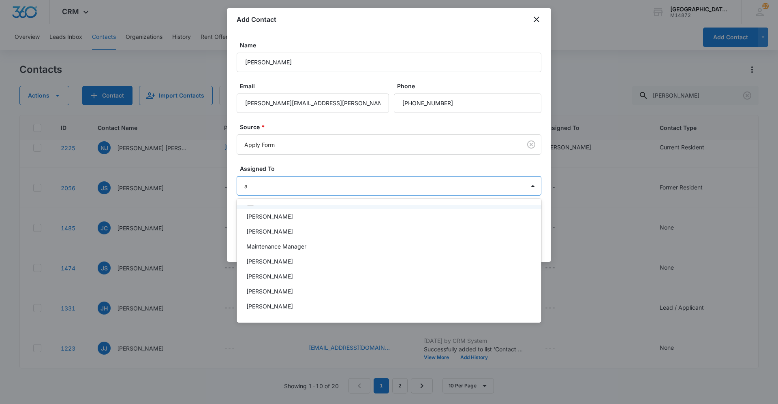
scroll to position [0, 0]
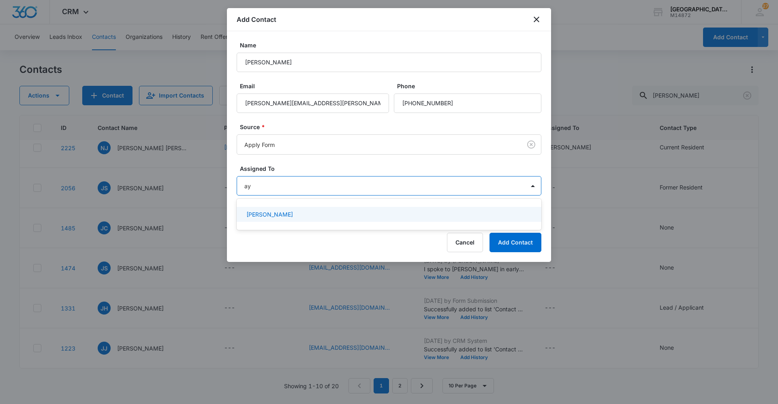
type input "ayd"
click at [295, 211] on div "[PERSON_NAME]" at bounding box center [388, 214] width 284 height 9
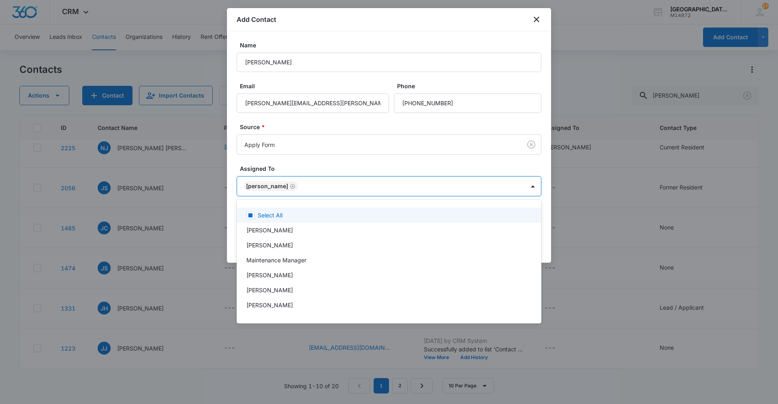
click at [358, 162] on div at bounding box center [389, 202] width 778 height 404
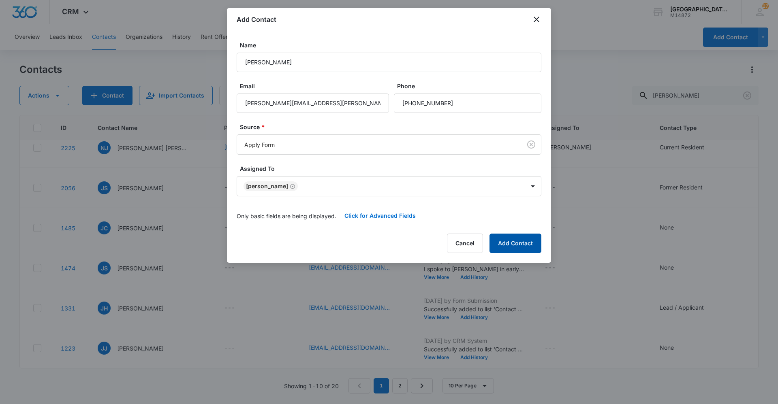
click at [509, 239] on button "Add Contact" at bounding box center [515, 243] width 52 height 19
click at [292, 147] on body "CRM Apps Reputation Websites Forms CRM Email Social Content Ads Intelligence Fi…" at bounding box center [389, 202] width 778 height 404
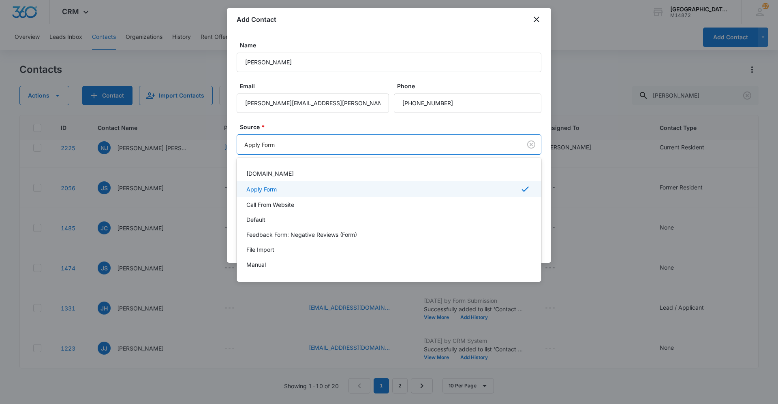
click at [292, 147] on div at bounding box center [389, 202] width 778 height 404
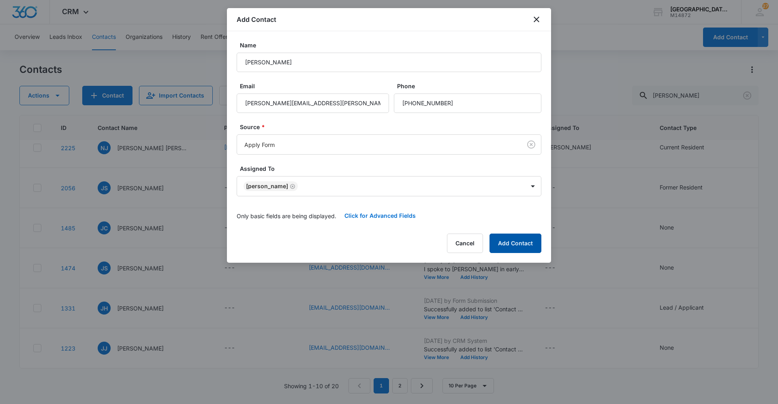
click at [516, 245] on button "Add Contact" at bounding box center [515, 243] width 52 height 19
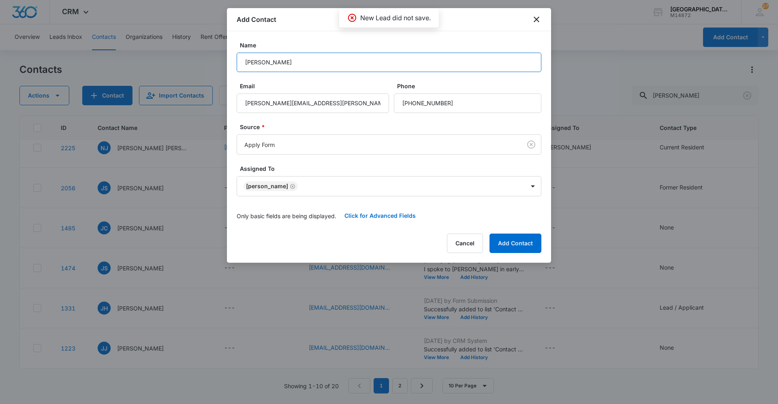
click at [331, 57] on input "James Jakubik" at bounding box center [389, 62] width 305 height 19
click at [391, 218] on button "Click for Advanced Fields" at bounding box center [380, 215] width 88 height 19
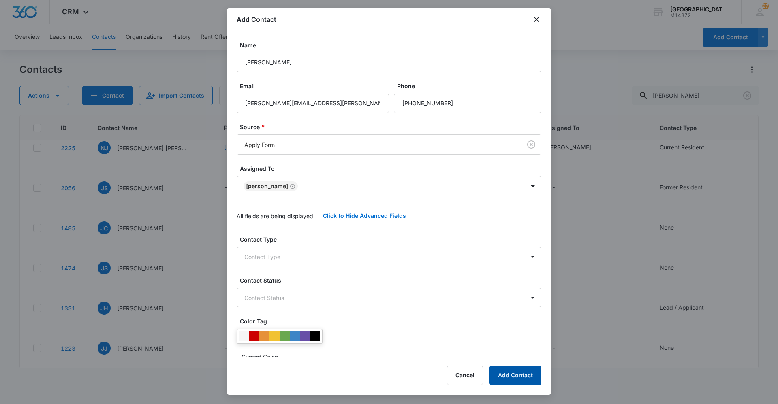
drag, startPoint x: 507, startPoint y: 373, endPoint x: 507, endPoint y: 369, distance: 4.1
click at [508, 373] on button "Add Contact" at bounding box center [515, 375] width 52 height 19
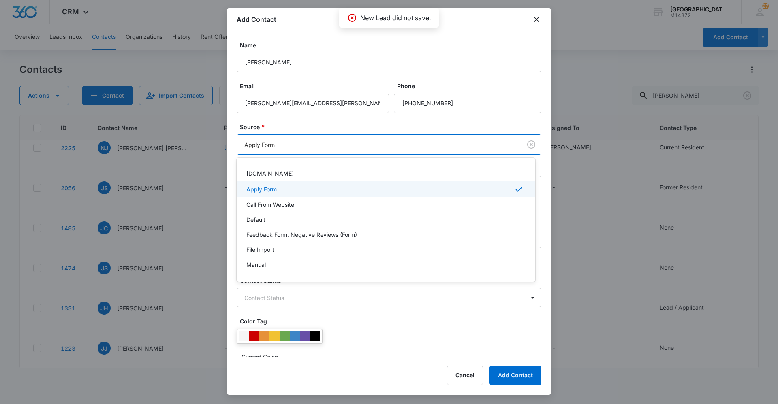
click at [419, 141] on body "CRM Apps Reputation Websites Forms CRM Email Social Content Ads Intelligence Fi…" at bounding box center [389, 202] width 778 height 404
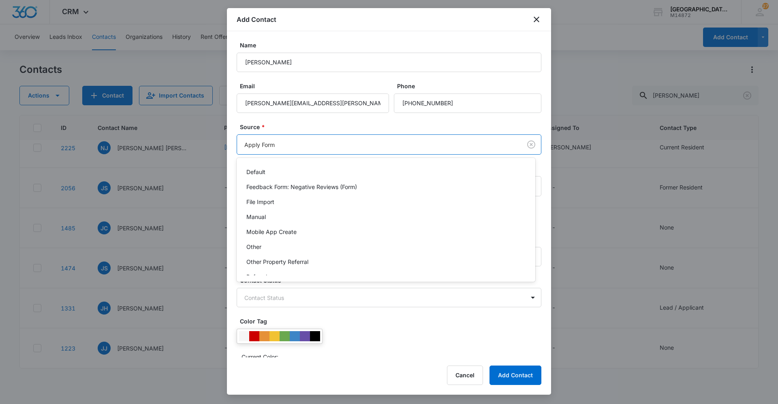
scroll to position [37, 0]
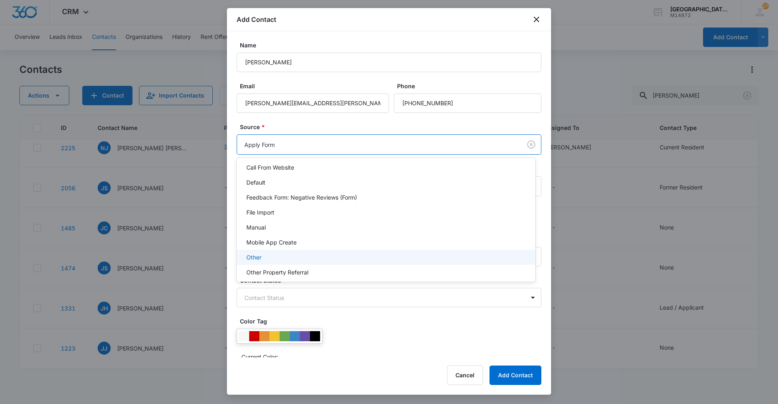
click at [267, 257] on div "Other" at bounding box center [385, 257] width 278 height 9
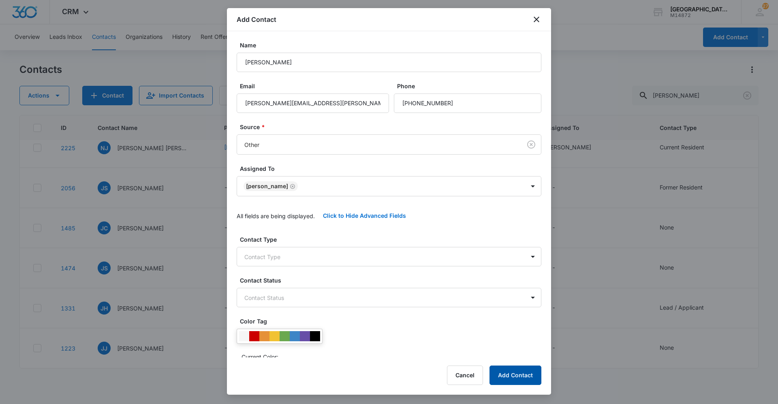
click at [534, 372] on button "Add Contact" at bounding box center [515, 375] width 52 height 19
click at [533, 17] on icon "close" at bounding box center [537, 20] width 10 height 10
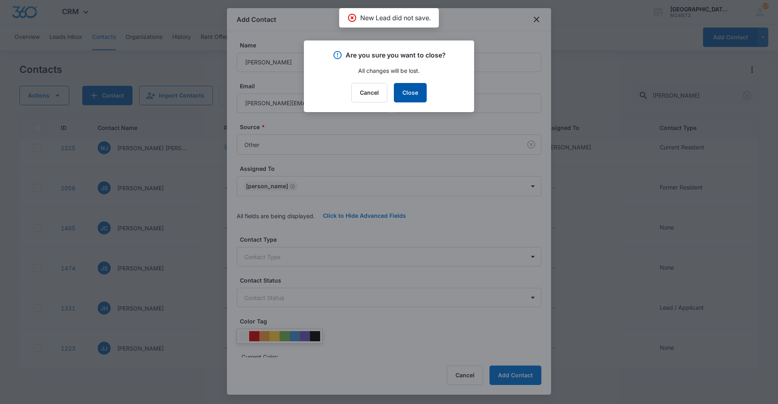
click at [415, 91] on button "Close" at bounding box center [410, 92] width 33 height 19
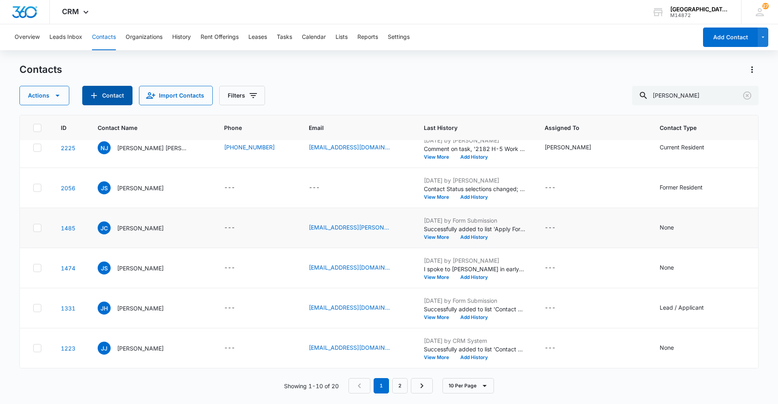
scroll to position [0, 0]
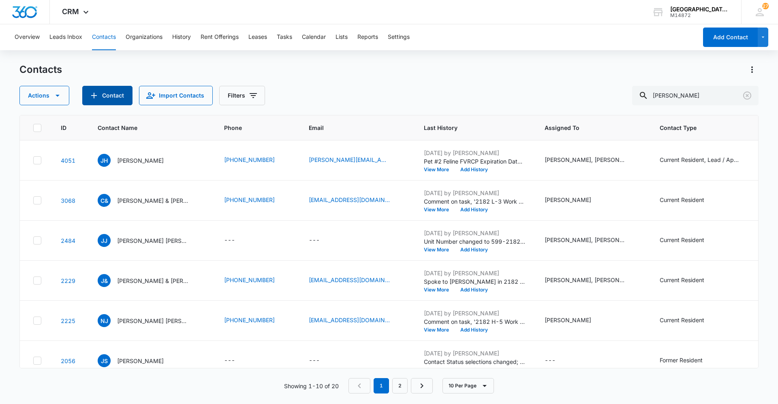
click at [114, 94] on button "Contact" at bounding box center [107, 95] width 50 height 19
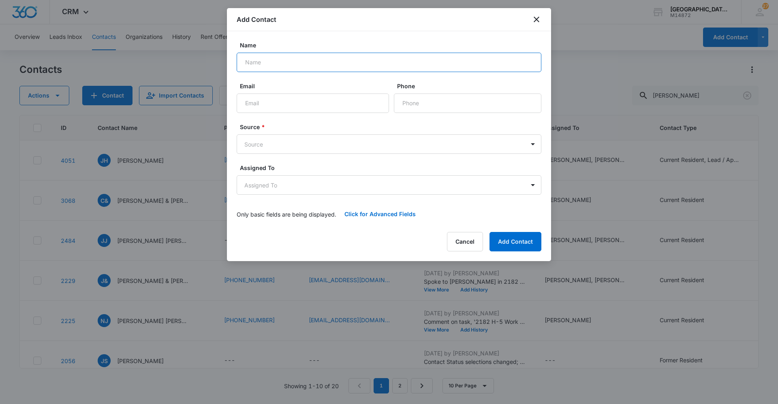
click at [318, 60] on input "Name" at bounding box center [389, 62] width 305 height 19
type input "James Jakubik"
click at [458, 100] on input "Phone" at bounding box center [467, 103] width 147 height 19
click at [271, 106] on input "Email" at bounding box center [313, 103] width 152 height 19
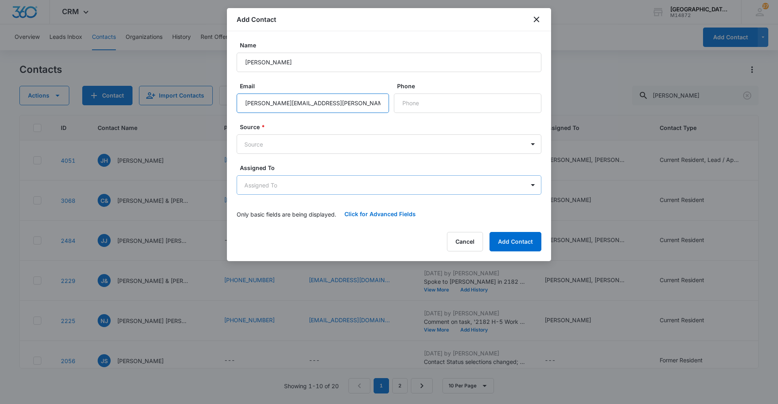
type input "james.jakubik@gmail.com"
click at [325, 187] on body "CRM Apps Reputation Websites Forms CRM Email Social Content Ads Intelligence Fi…" at bounding box center [389, 202] width 778 height 404
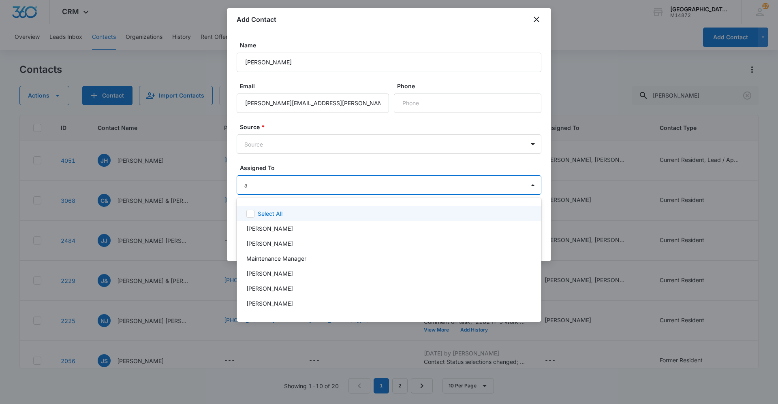
type input "ay"
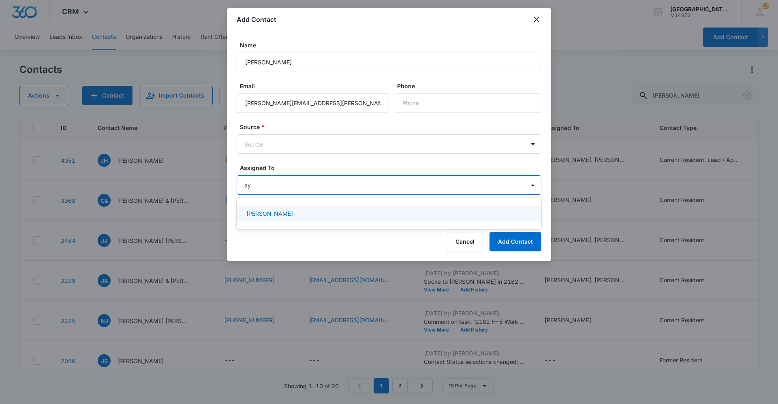
click at [287, 207] on div "[PERSON_NAME]" at bounding box center [389, 213] width 305 height 15
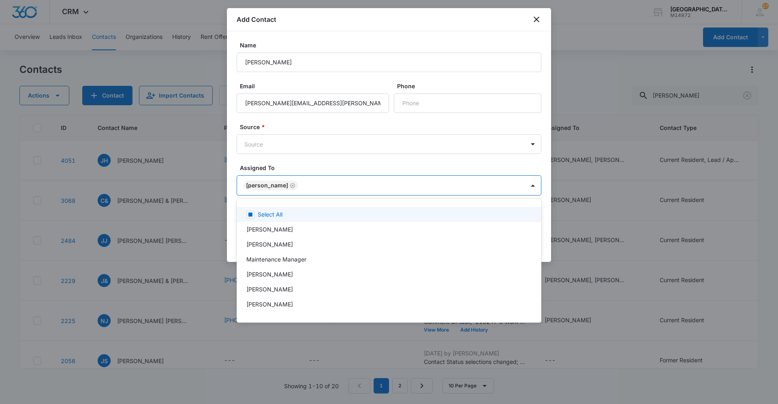
click at [291, 145] on div at bounding box center [389, 202] width 778 height 404
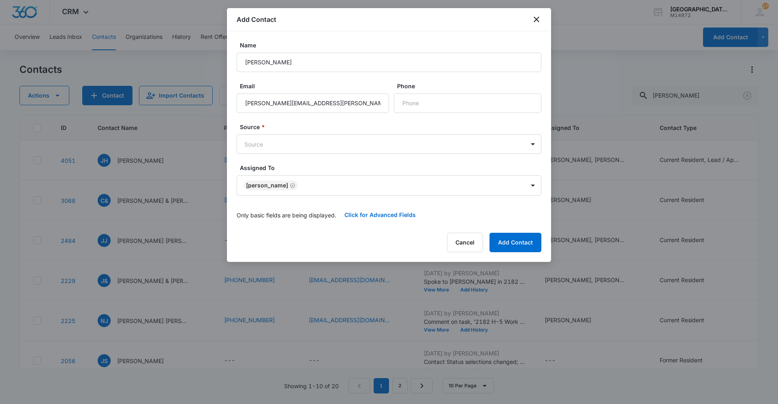
click at [254, 134] on div "Source * Source" at bounding box center [389, 138] width 305 height 31
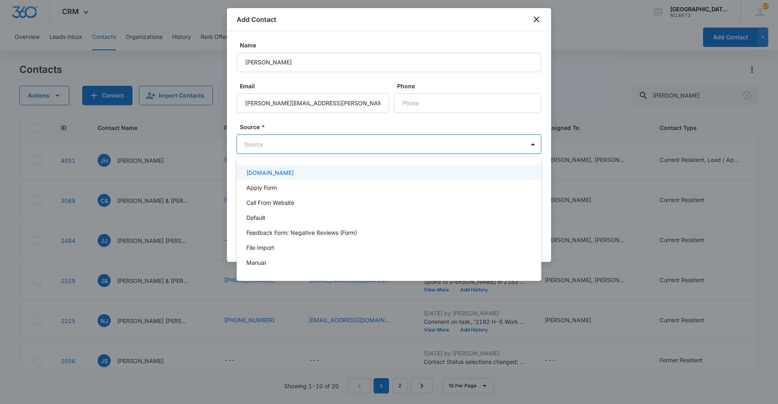
click at [257, 139] on body "CRM Apps Reputation Websites Forms CRM Email Social Content Ads Intelligence Fi…" at bounding box center [389, 202] width 778 height 404
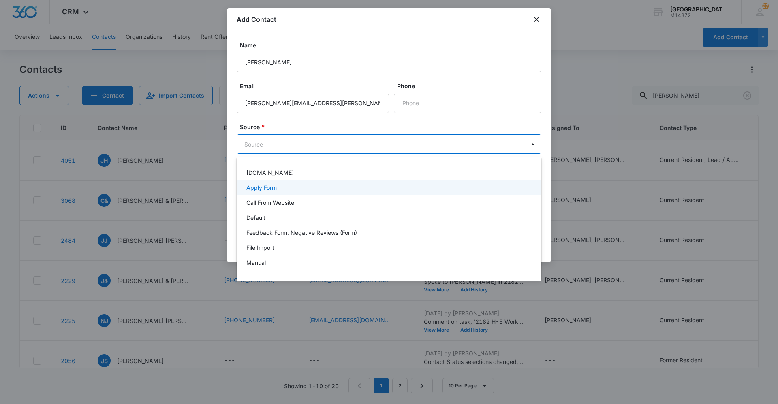
click at [303, 190] on div "Apply Form" at bounding box center [388, 188] width 284 height 9
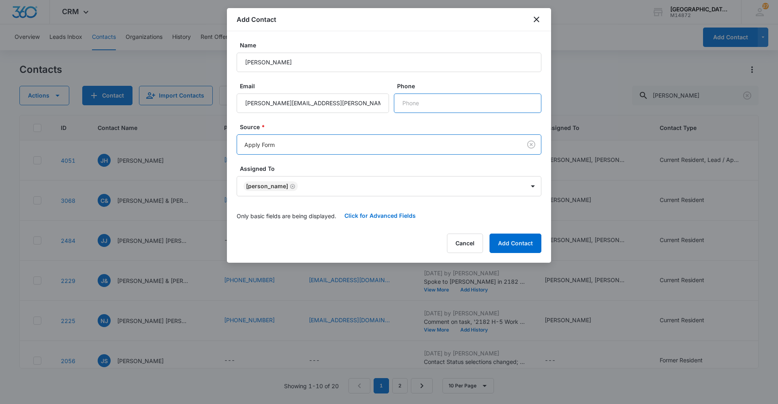
click at [422, 105] on input "Phone" at bounding box center [467, 103] width 147 height 19
type input "(412) 867-6708"
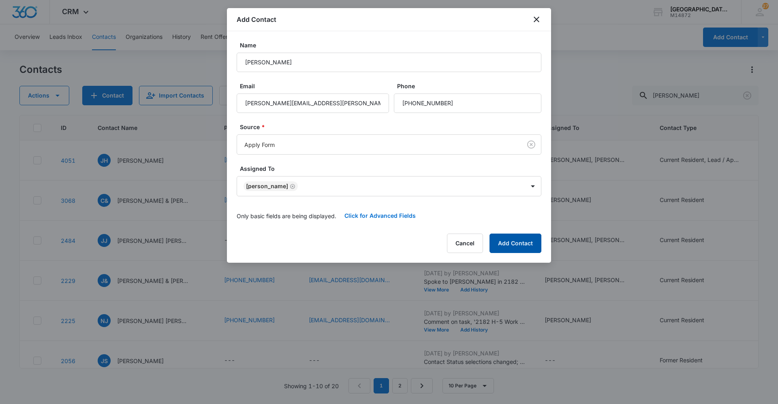
click at [517, 244] on button "Add Contact" at bounding box center [515, 243] width 52 height 19
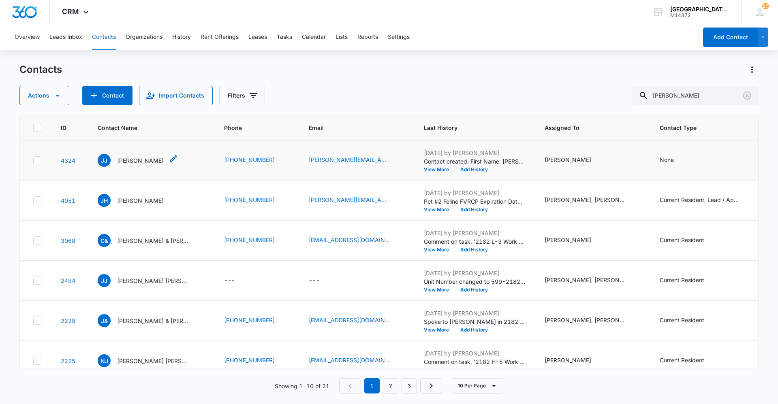
click at [146, 161] on p "James Jakubik" at bounding box center [140, 160] width 47 height 9
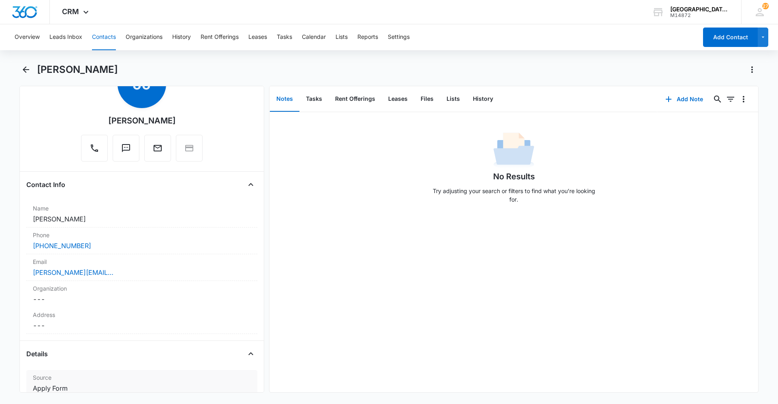
scroll to position [203, 0]
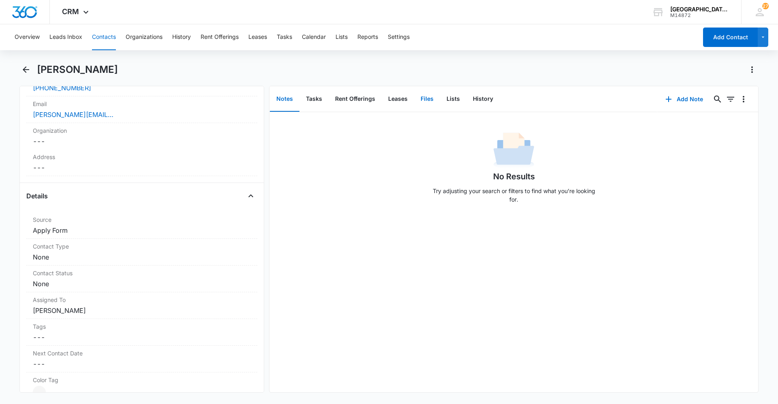
click at [427, 98] on button "Files" at bounding box center [427, 99] width 26 height 25
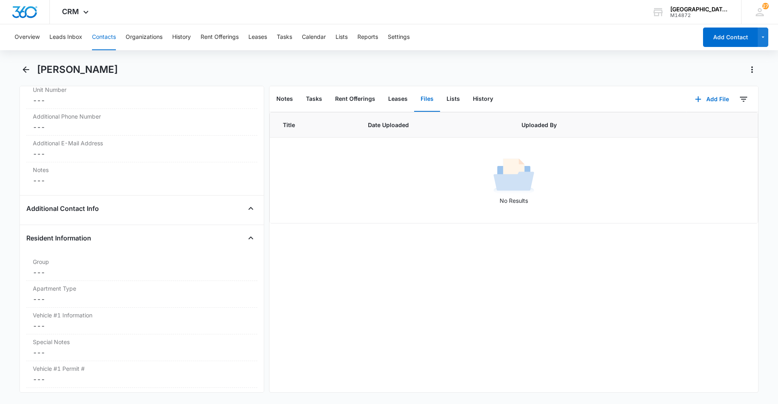
scroll to position [810, 0]
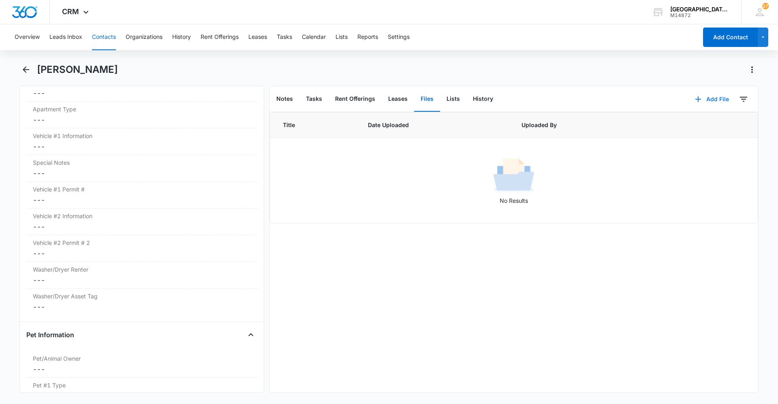
click at [709, 99] on button "Add File" at bounding box center [712, 99] width 50 height 19
click at [709, 126] on div "Upload Files" at bounding box center [701, 125] width 32 height 6
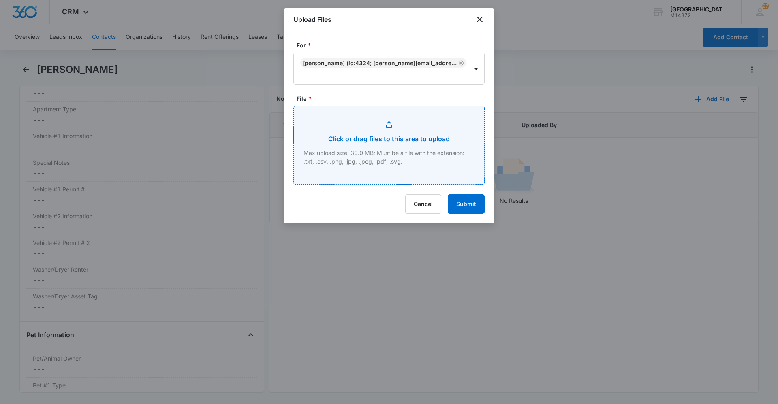
click at [418, 115] on input "File *" at bounding box center [389, 146] width 190 height 78
click at [393, 157] on input "File *" at bounding box center [389, 146] width 190 height 78
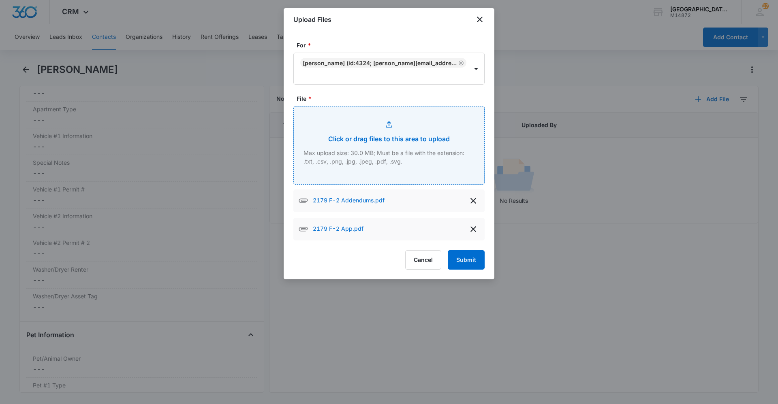
click at [398, 150] on input "File *" at bounding box center [389, 146] width 190 height 78
type input "C:\fakepath\2179 F-2 Lease.pdf"
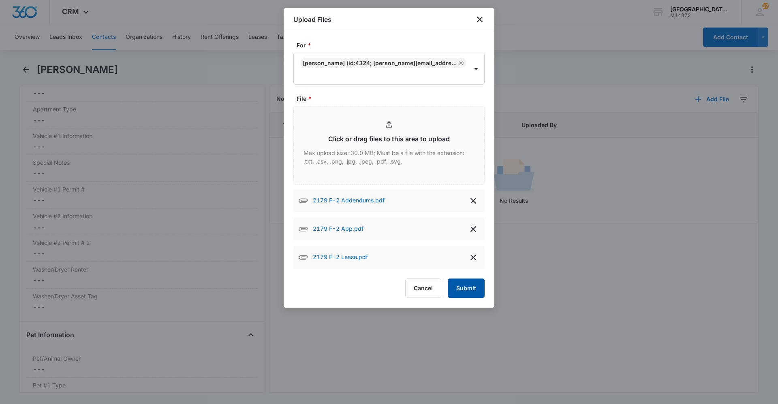
click at [470, 285] on button "Submit" at bounding box center [466, 288] width 37 height 19
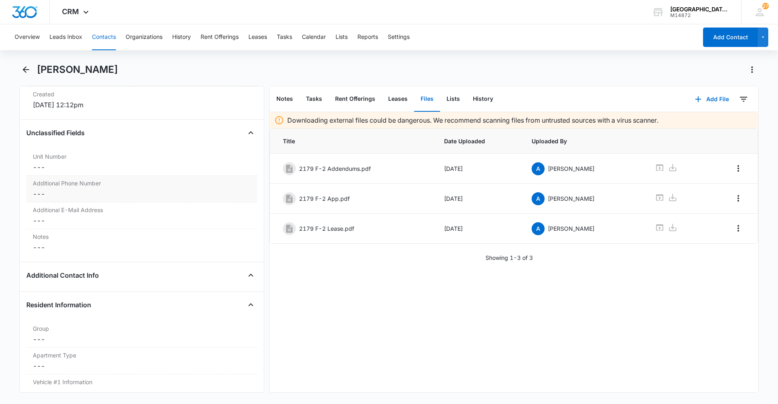
scroll to position [567, 0]
click at [63, 165] on dd "Cancel Save Changes ---" at bounding box center [142, 164] width 218 height 10
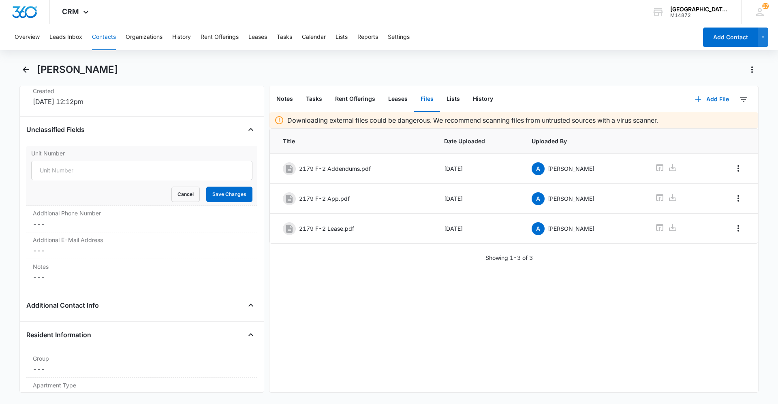
click at [142, 160] on div "Unit Number Cancel Save Changes" at bounding box center [141, 176] width 231 height 60
click at [145, 178] on input "Unit Number" at bounding box center [141, 170] width 221 height 19
type input "2179 F-2"
click at [232, 200] on button "Save Changes" at bounding box center [229, 194] width 46 height 15
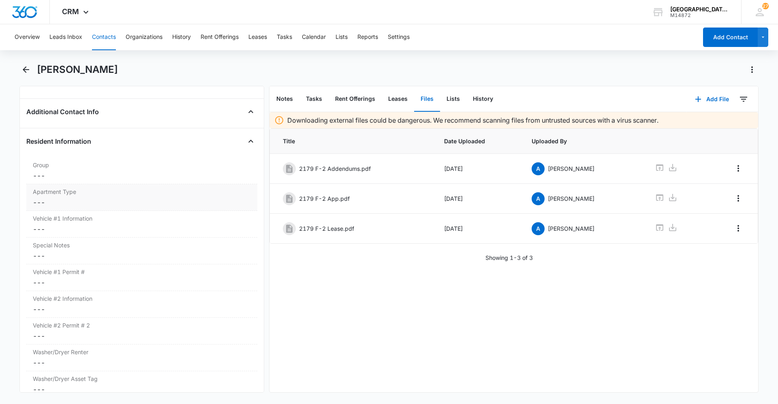
scroll to position [729, 0]
click at [73, 197] on dd "Cancel Save Changes ---" at bounding box center [142, 201] width 218 height 10
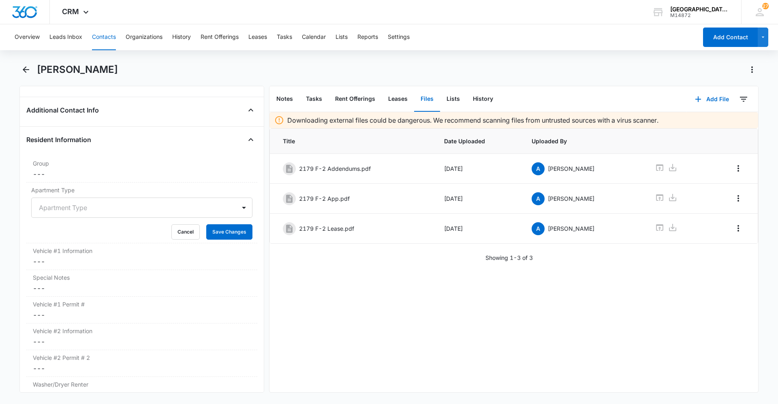
click at [73, 206] on div at bounding box center [132, 207] width 186 height 11
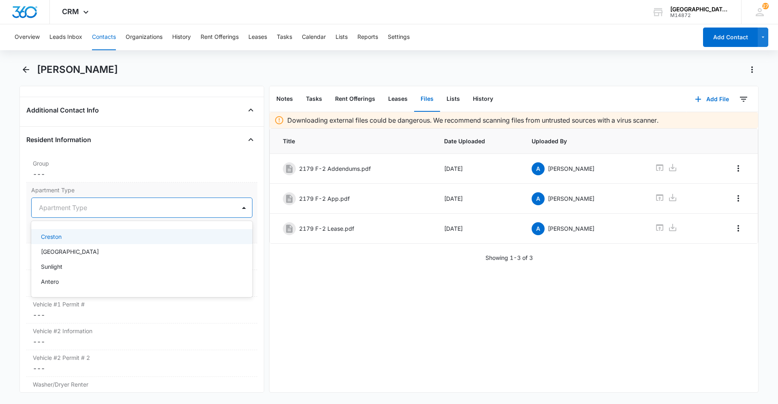
click at [65, 232] on div "Creston" at bounding box center [141, 236] width 221 height 15
click at [223, 233] on button "Save Changes" at bounding box center [229, 231] width 46 height 15
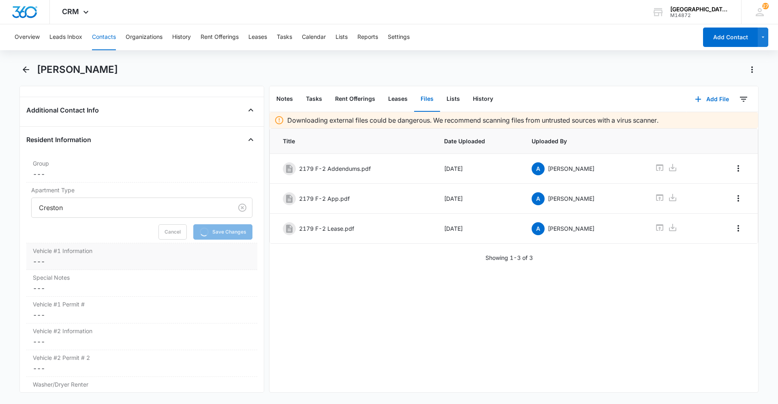
click at [111, 253] on label "Vehicle #1 Information" at bounding box center [142, 251] width 218 height 9
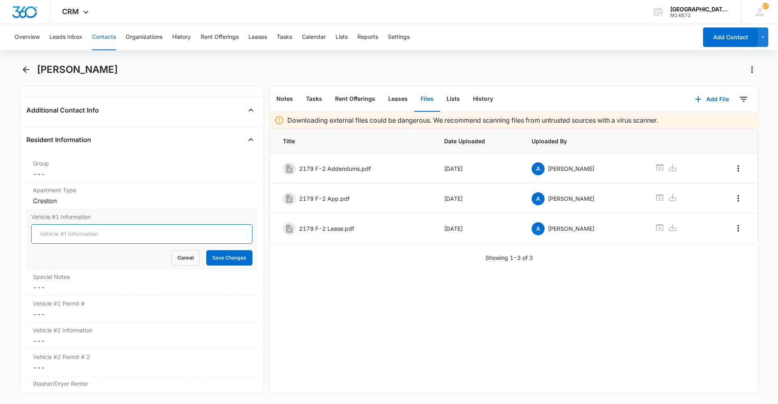
click at [110, 237] on input "Vehicle #1 Information" at bounding box center [141, 233] width 221 height 19
type input "Jade Nissan Pathfinder"
click at [224, 256] on button "Save Changes" at bounding box center [229, 257] width 46 height 15
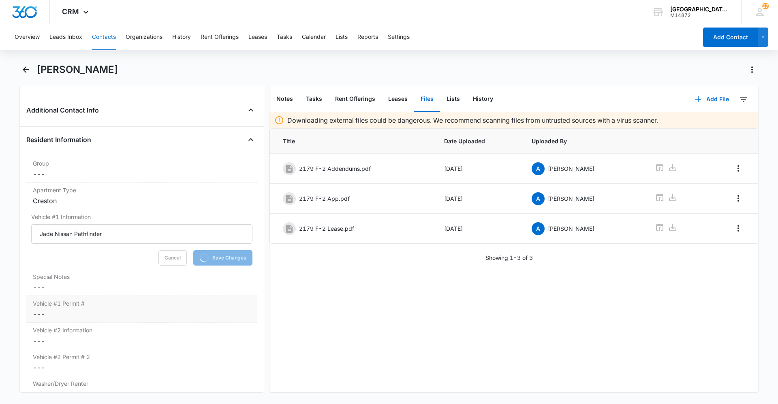
click at [80, 305] on label "Vehicle #1 Permit #" at bounding box center [142, 303] width 218 height 9
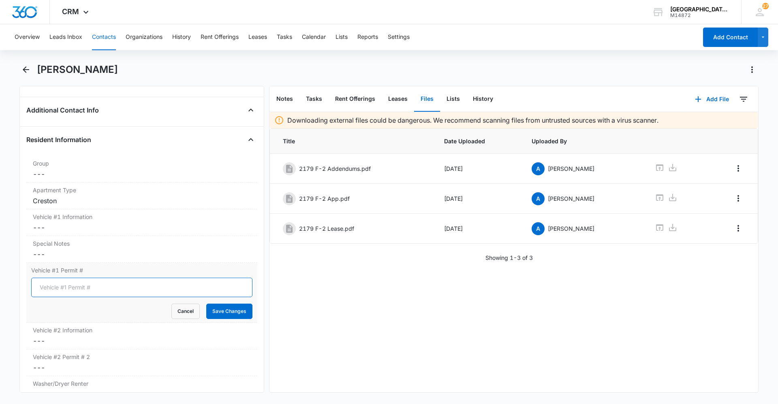
click at [67, 288] on input "Vehicle #1 Permit #" at bounding box center [141, 287] width 221 height 19
type input "0269"
click at [219, 310] on button "Save Changes" at bounding box center [229, 311] width 46 height 15
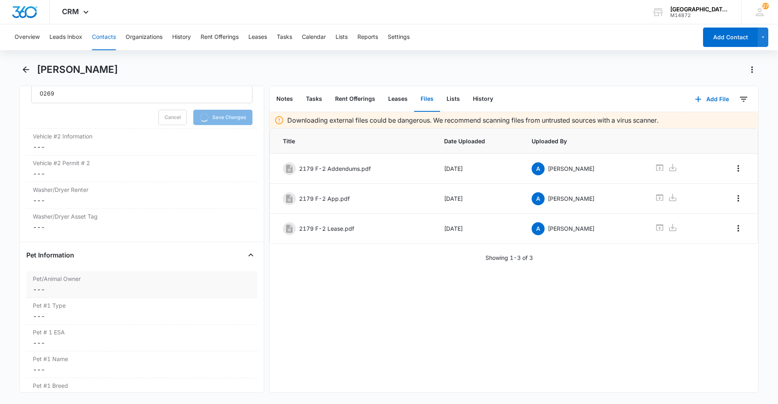
scroll to position [932, 0]
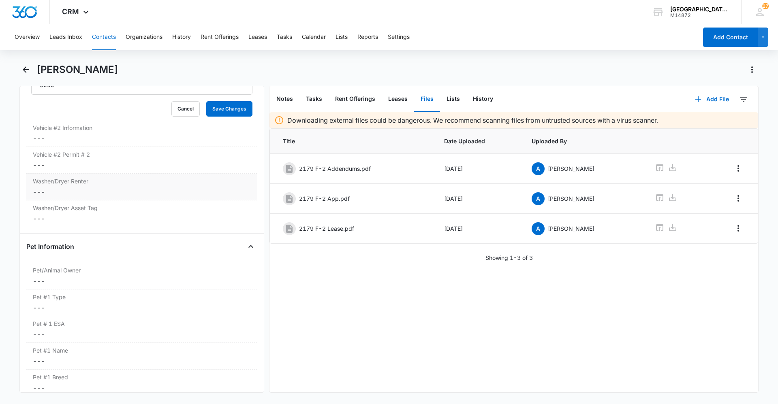
click at [76, 183] on label "Washer/Dryer Renter" at bounding box center [142, 181] width 218 height 9
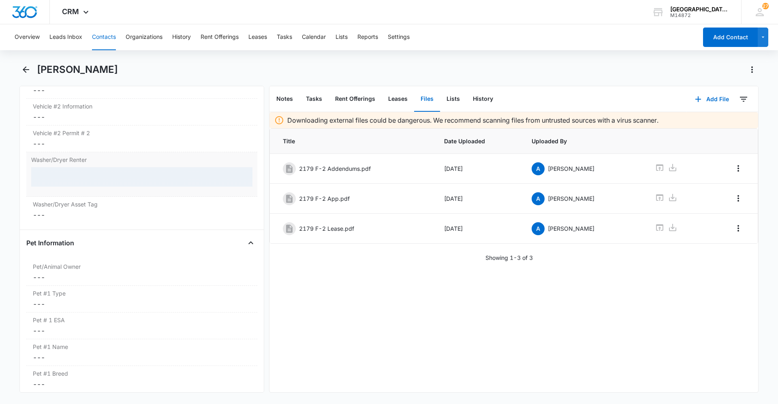
scroll to position [920, 0]
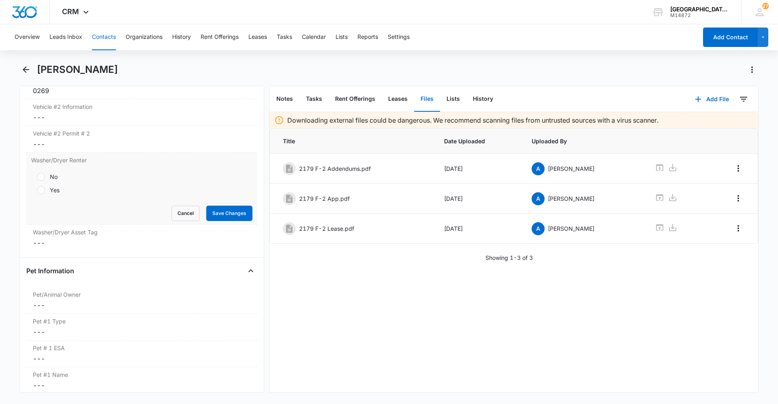
click at [47, 191] on label "Yes" at bounding box center [141, 190] width 221 height 9
click at [37, 191] on input "Yes" at bounding box center [34, 191] width 6 height 6
radio input "true"
click at [224, 216] on button "Save Changes" at bounding box center [229, 213] width 46 height 15
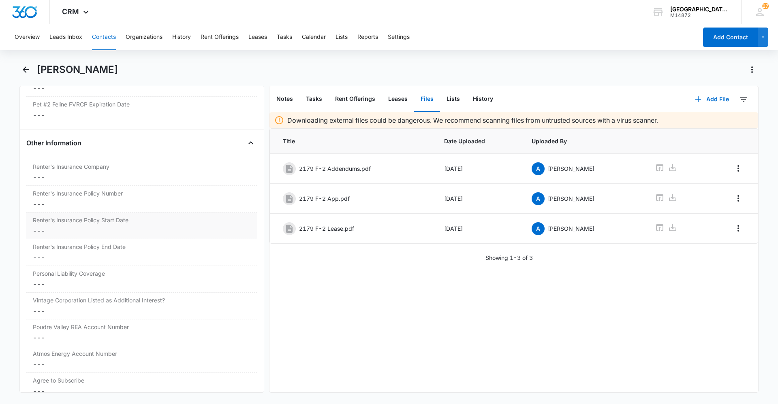
scroll to position [1604, 0]
click at [90, 164] on label "Renter's Insurance Company" at bounding box center [142, 162] width 218 height 9
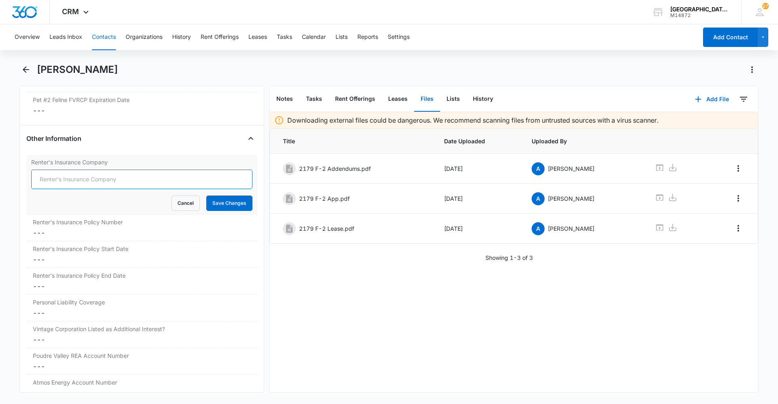
click at [114, 172] on input "Renter's Insurance Company" at bounding box center [141, 179] width 221 height 19
type input "Farmers Insurance"
click at [220, 199] on button "Save Changes" at bounding box center [229, 203] width 46 height 15
click at [102, 228] on dd "Cancel Save Changes ---" at bounding box center [142, 233] width 218 height 10
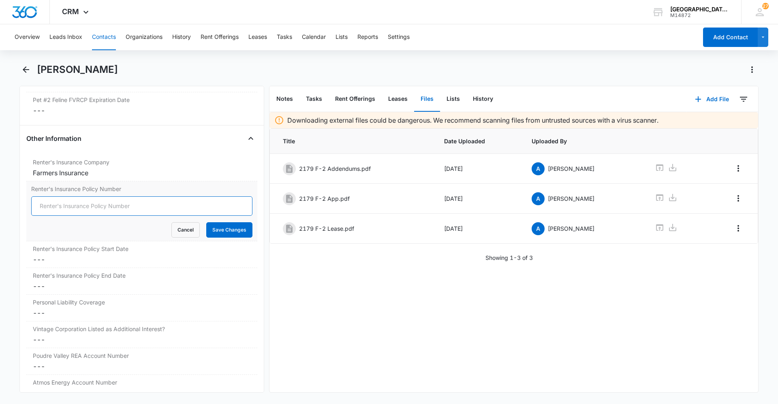
click at [88, 209] on input "Renter's Insurance Policy Number" at bounding box center [141, 206] width 221 height 19
type input "82682-26-44"
click at [228, 235] on button "Save Changes" at bounding box center [229, 229] width 46 height 15
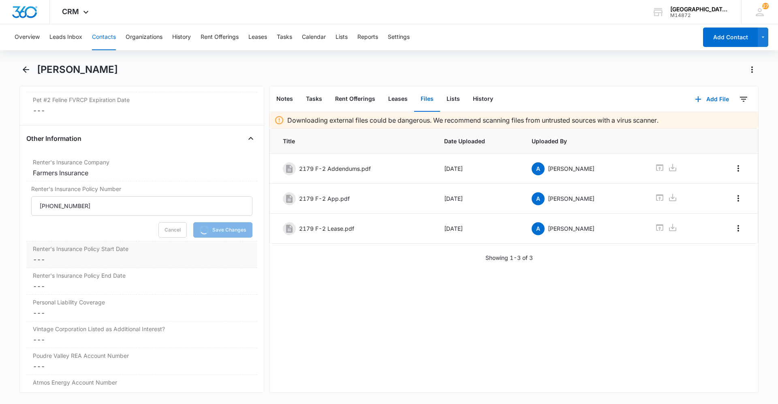
click at [153, 254] on div "Renter's Insurance Policy Start Date Cancel Save Changes ---" at bounding box center [141, 254] width 231 height 27
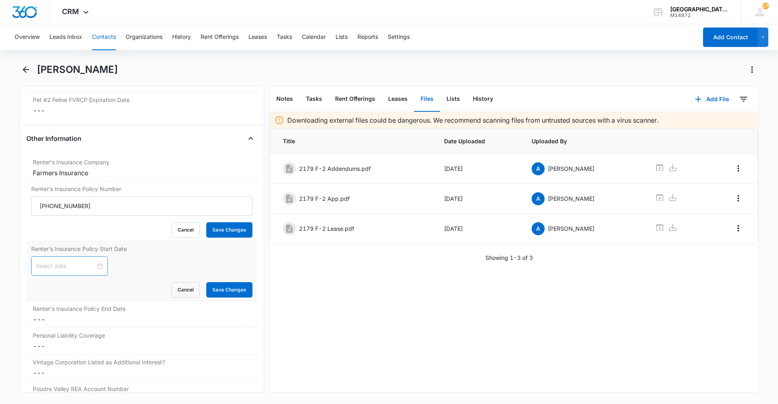
click at [79, 262] on input at bounding box center [66, 266] width 60 height 9
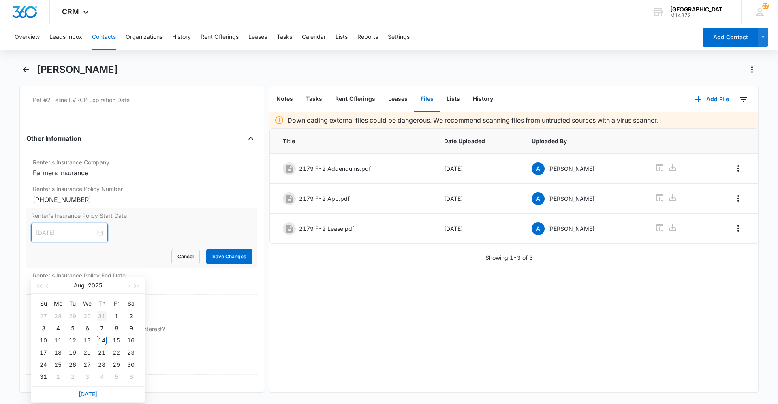
type input "Jul 31, 2025"
click at [46, 287] on button "button" at bounding box center [47, 286] width 9 height 16
type input "Jul 3, 2025"
click at [100, 316] on div "3" at bounding box center [102, 317] width 10 height 10
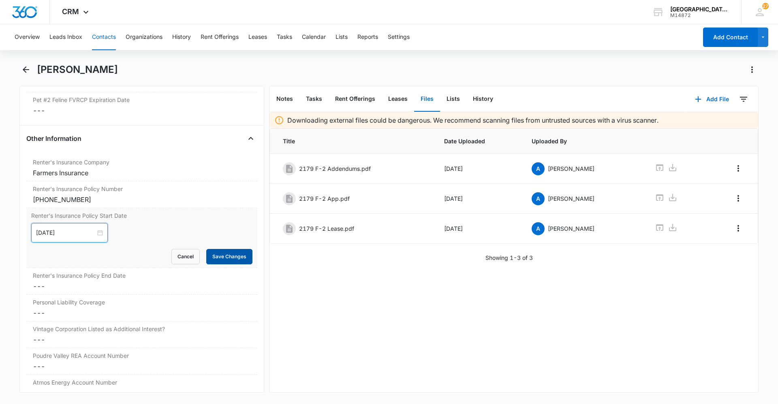
click at [211, 257] on button "Save Changes" at bounding box center [229, 256] width 46 height 15
click at [117, 278] on label "Renter's Insurance Policy End Date" at bounding box center [142, 275] width 218 height 9
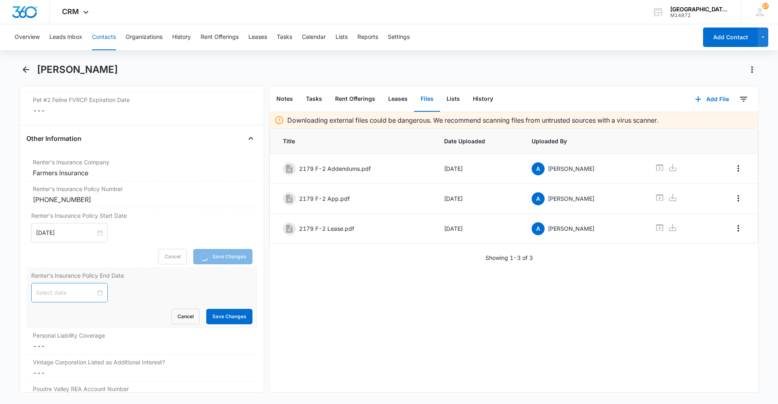
click at [67, 289] on input at bounding box center [66, 292] width 60 height 9
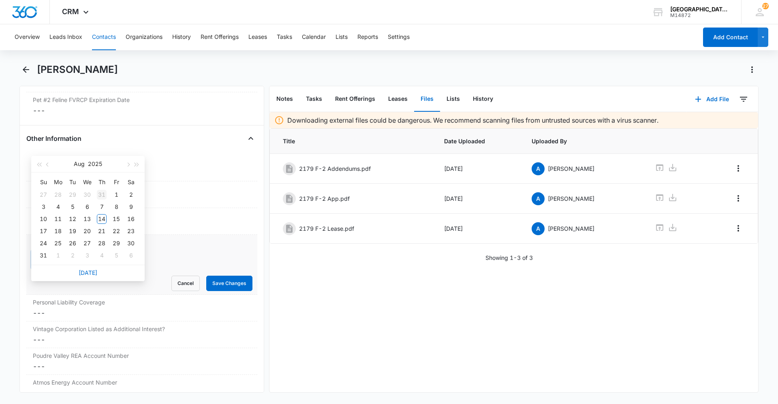
type input "Jul 31, 2025"
click at [132, 163] on button "button" at bounding box center [136, 164] width 9 height 16
click at [49, 165] on span "button" at bounding box center [48, 165] width 4 height 4
type input "Jul 2, 2026"
type input "Jul 3, 2026"
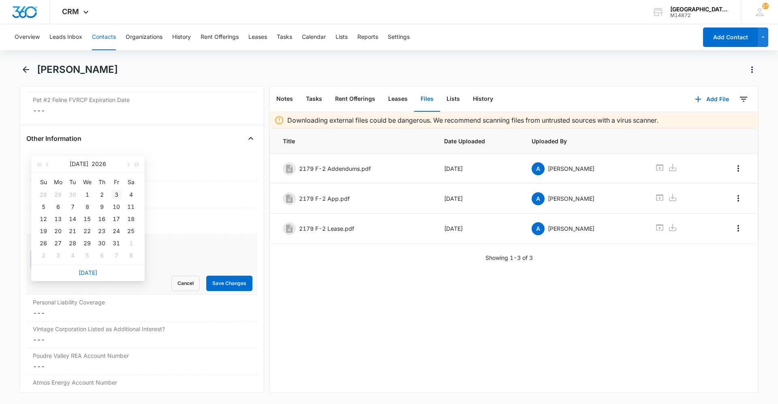
click at [117, 192] on div "3" at bounding box center [116, 195] width 10 height 10
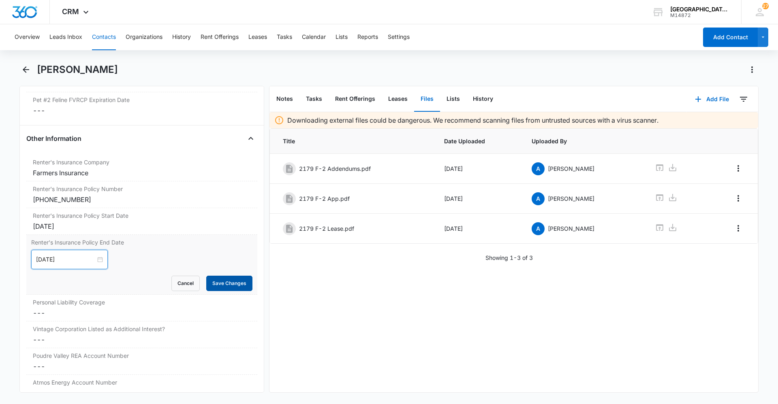
click at [220, 286] on button "Save Changes" at bounding box center [229, 283] width 46 height 15
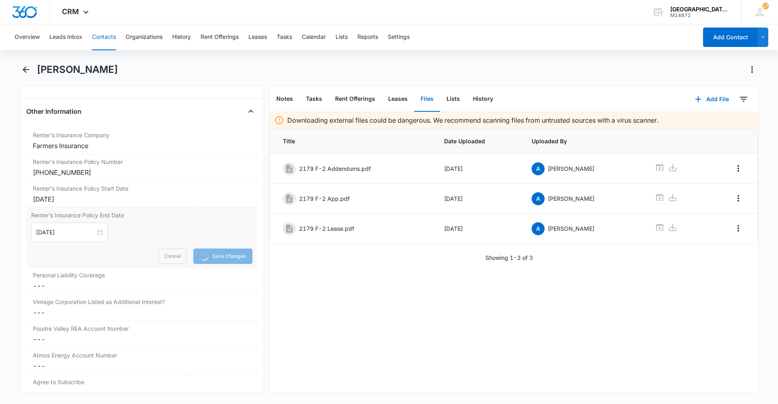
scroll to position [1645, 0]
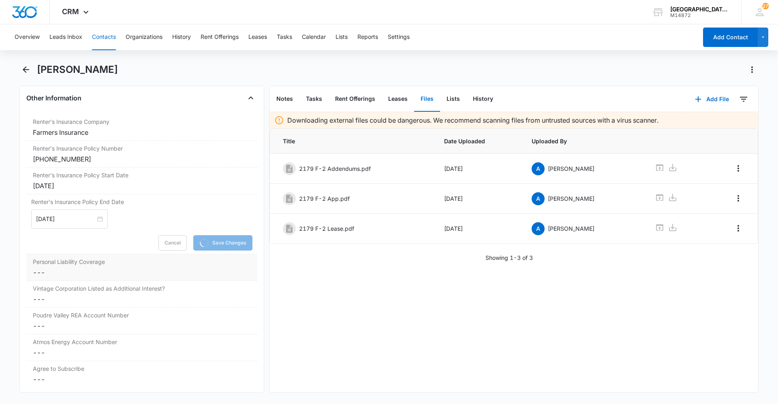
click at [96, 267] on div "Personal Liability Coverage Cancel Save Changes ---" at bounding box center [141, 267] width 231 height 27
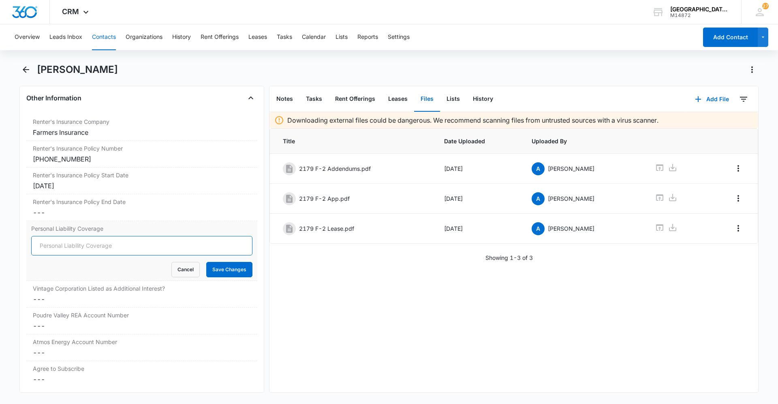
click at [88, 254] on input "Personal Liability Coverage" at bounding box center [141, 245] width 221 height 19
type input "300000"
click at [228, 271] on button "Save Changes" at bounding box center [229, 269] width 46 height 15
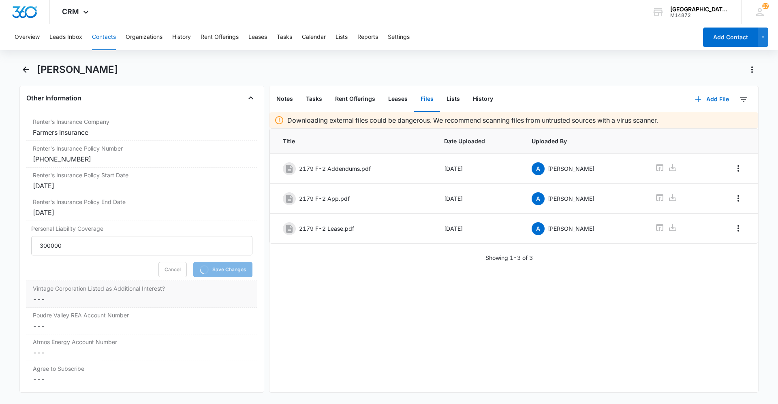
click at [90, 286] on label "Vintage Corporation Listed as Additional Interest?" at bounding box center [142, 288] width 218 height 9
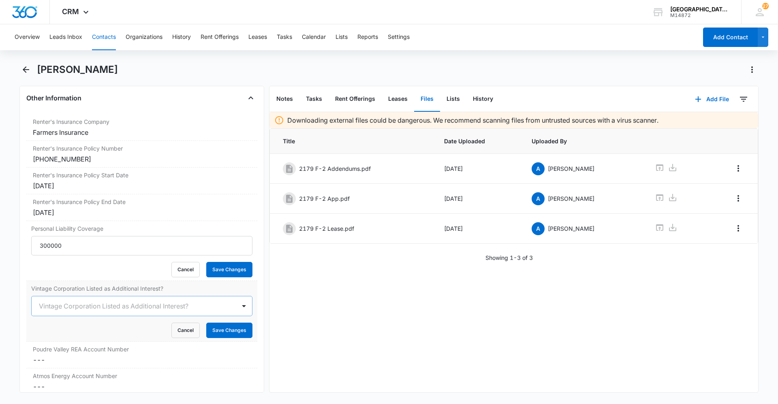
click at [62, 303] on div at bounding box center [132, 306] width 186 height 11
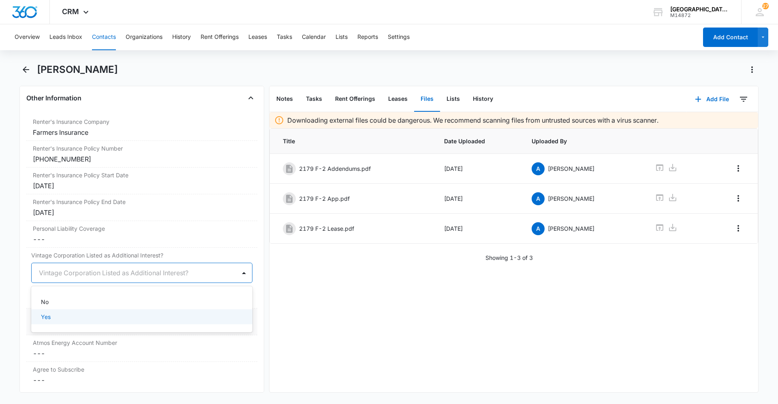
drag, startPoint x: 56, startPoint y: 316, endPoint x: 60, endPoint y: 315, distance: 4.4
click at [58, 316] on div "Yes" at bounding box center [141, 317] width 200 height 9
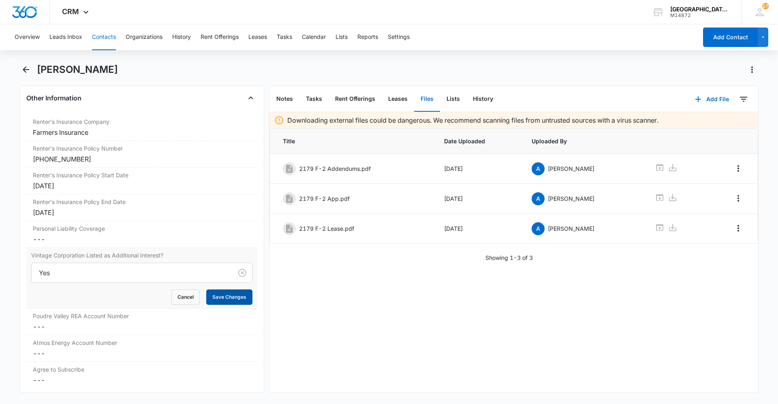
click at [214, 302] on button "Save Changes" at bounding box center [229, 297] width 46 height 15
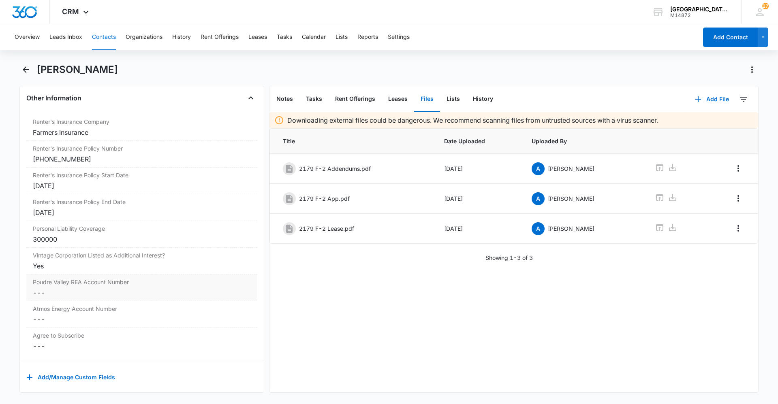
click at [103, 288] on div "Poudre Valley REA Account Number Cancel Save Changes ---" at bounding box center [141, 288] width 231 height 27
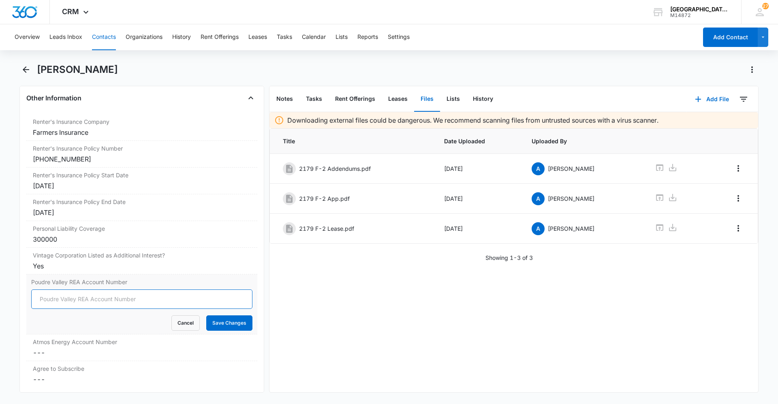
click at [75, 298] on input "Poudre Valley REA Account Number" at bounding box center [141, 299] width 221 height 19
type input "66991012"
click at [214, 325] on button "Save Changes" at bounding box center [229, 323] width 46 height 15
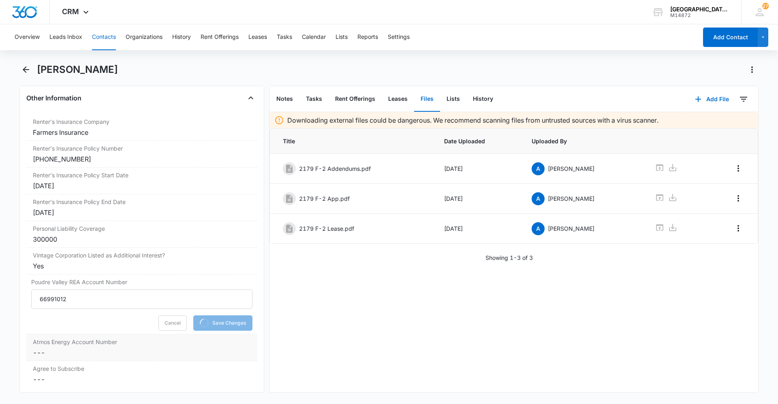
click at [144, 346] on label "Atmos Energy Account Number" at bounding box center [142, 342] width 218 height 9
click at [75, 353] on input "Atmos Energy Account Number" at bounding box center [141, 359] width 221 height 19
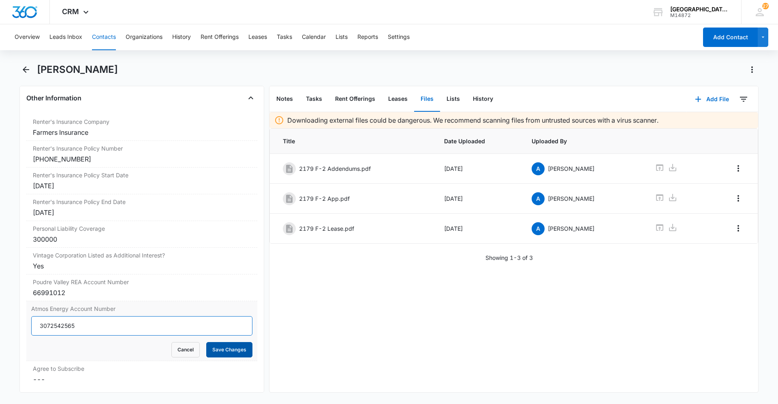
type input "3072542565"
click at [224, 350] on button "Save Changes" at bounding box center [229, 349] width 46 height 15
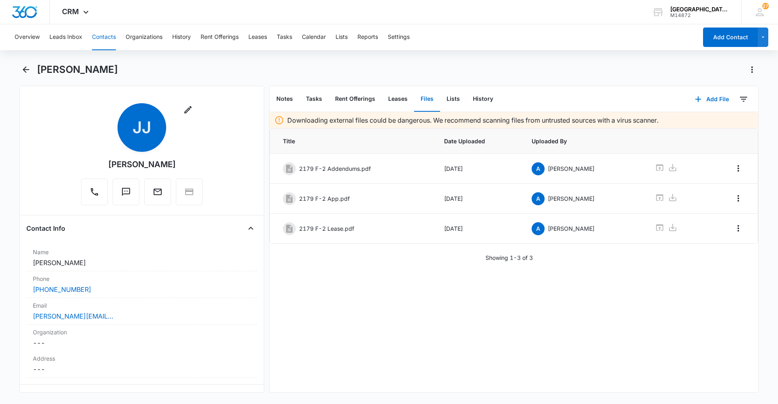
scroll to position [0, 0]
click at [286, 100] on button "Notes" at bounding box center [285, 99] width 30 height 25
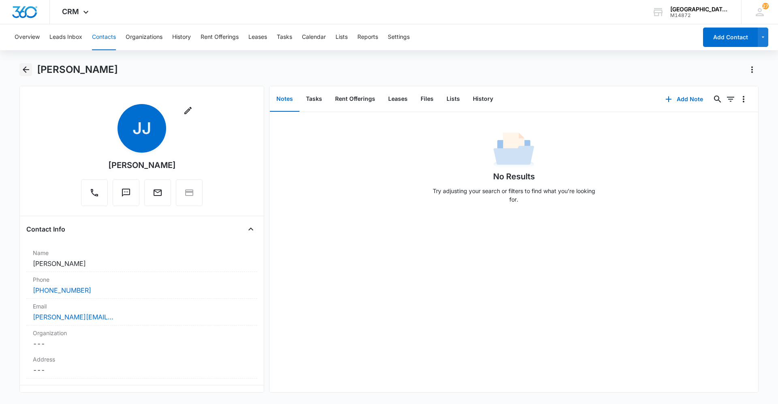
click at [24, 69] on icon "Back" at bounding box center [26, 69] width 6 height 6
